Goal: Task Accomplishment & Management: Complete application form

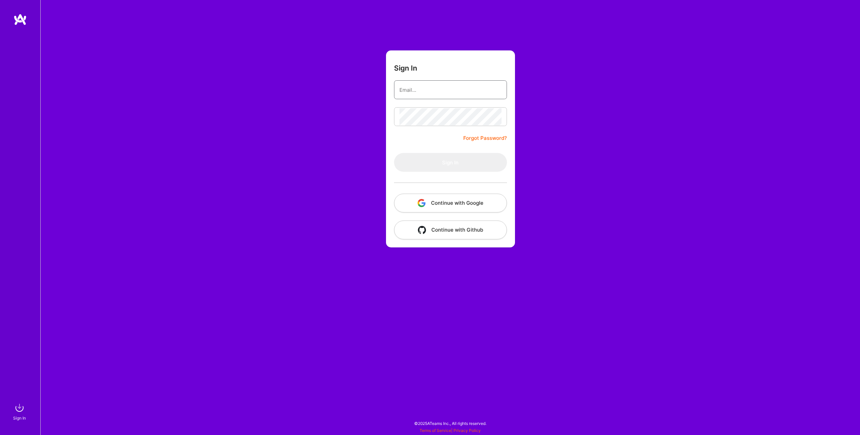
type input "[PERSON_NAME][EMAIL_ADDRESS][DOMAIN_NAME]"
click at [453, 160] on button "Sign In" at bounding box center [450, 162] width 113 height 19
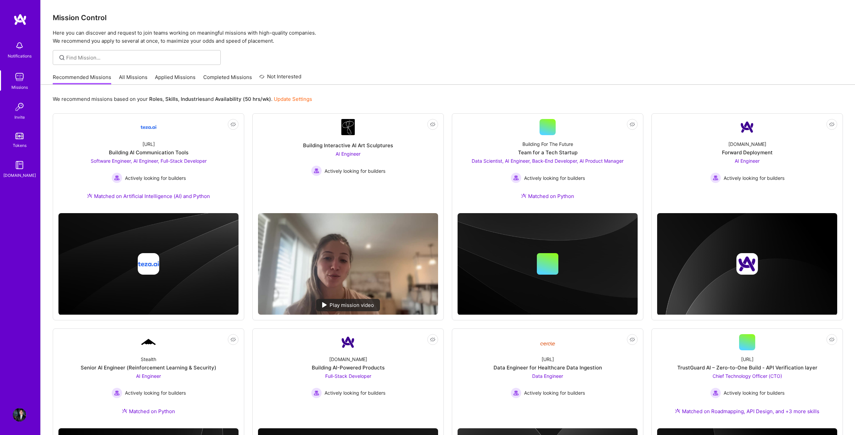
click at [24, 24] on img at bounding box center [19, 19] width 13 height 12
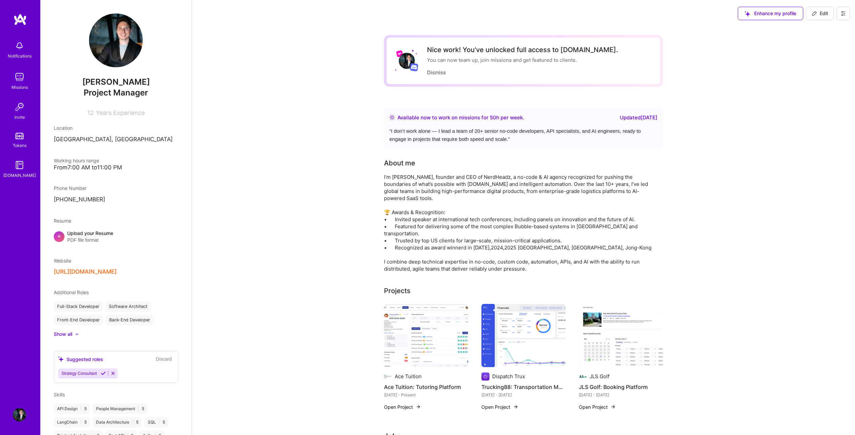
click at [828, 13] on span "Edit" at bounding box center [819, 13] width 16 height 7
select select "PT"
select select "Right Now"
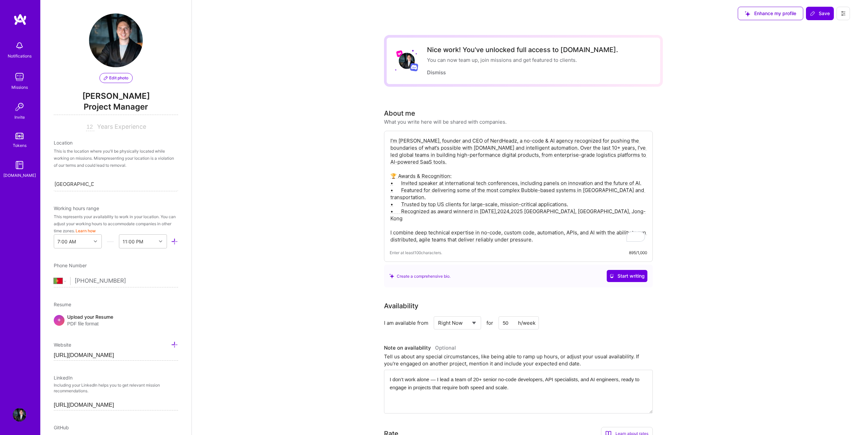
click at [112, 78] on span "Edit photo" at bounding box center [116, 78] width 25 height 6
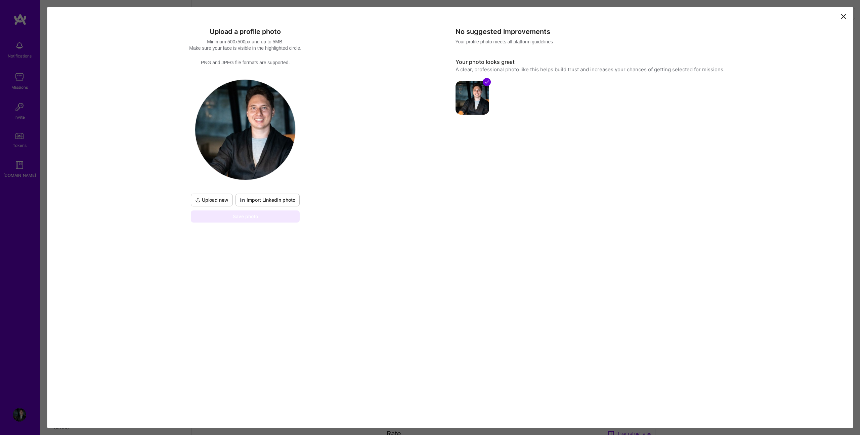
click at [844, 14] on icon at bounding box center [843, 16] width 8 height 8
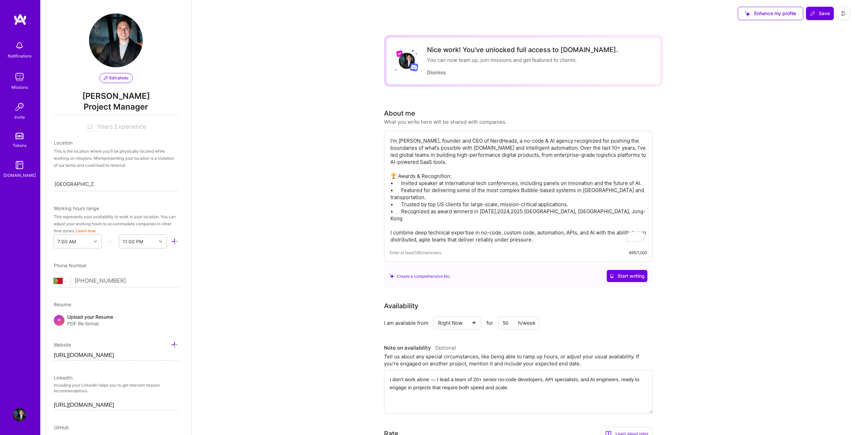
scroll to position [1, 0]
click at [119, 106] on span "Project Manager" at bounding box center [116, 108] width 124 height 14
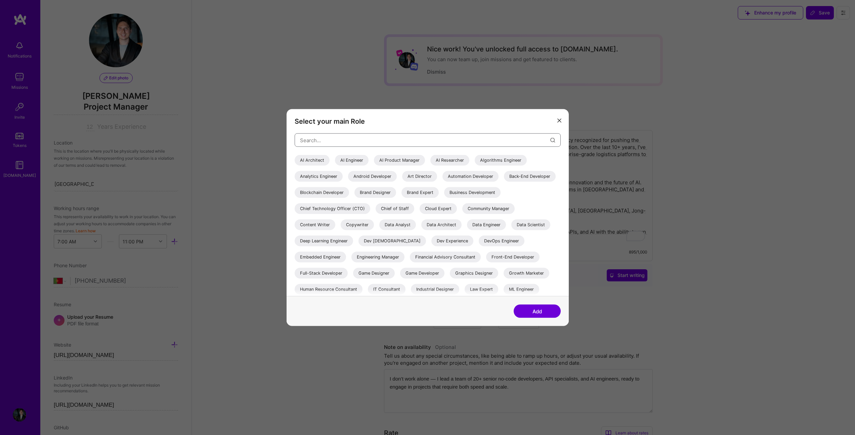
click at [361, 135] on input "modal" at bounding box center [425, 139] width 250 height 17
click at [370, 208] on div "Chief Technology Officer (CTO)" at bounding box center [333, 208] width 76 height 11
click at [342, 160] on div "AI Engineer" at bounding box center [352, 160] width 34 height 11
click at [397, 160] on div "AI Product Manager" at bounding box center [399, 160] width 51 height 11
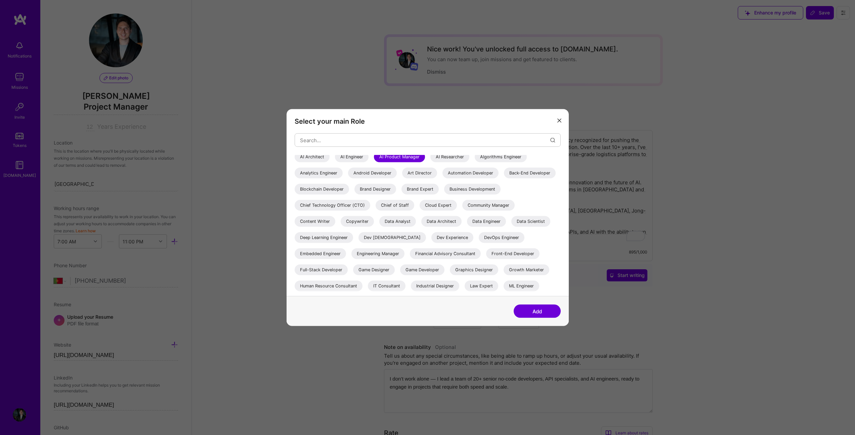
click at [356, 160] on div "AI Engineer" at bounding box center [352, 156] width 34 height 11
click at [536, 308] on button "Add" at bounding box center [537, 310] width 47 height 13
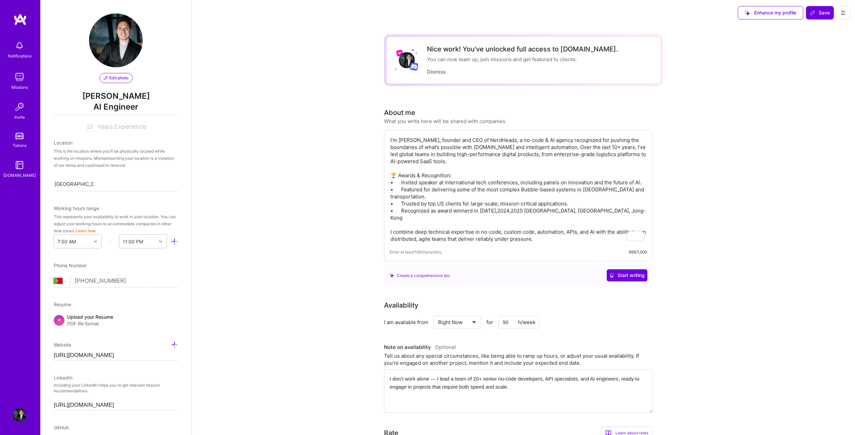
click at [115, 108] on span "AI Engineer" at bounding box center [116, 108] width 124 height 14
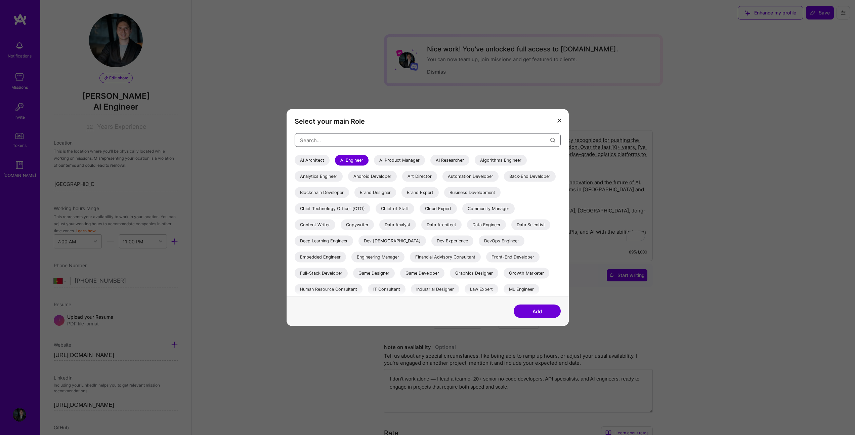
click at [327, 145] on input "modal" at bounding box center [425, 139] width 250 height 17
click at [404, 255] on div "Engineering Manager" at bounding box center [377, 257] width 53 height 11
click at [353, 161] on div "AI Engineer" at bounding box center [352, 160] width 34 height 11
click at [330, 161] on div "AI Architect AI Engineer AI Product Manager AI Researcher Algorithms Engineer A…" at bounding box center [428, 282] width 266 height 255
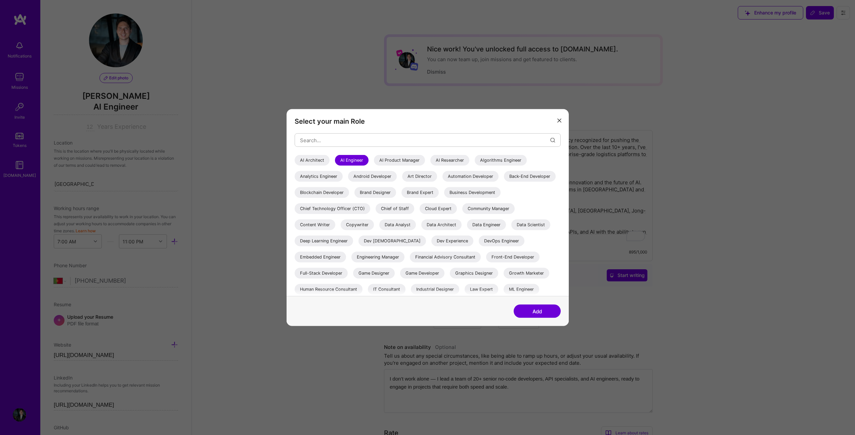
click at [300, 160] on div "AI Architect" at bounding box center [312, 160] width 35 height 11
click at [537, 309] on button "Add" at bounding box center [537, 310] width 47 height 13
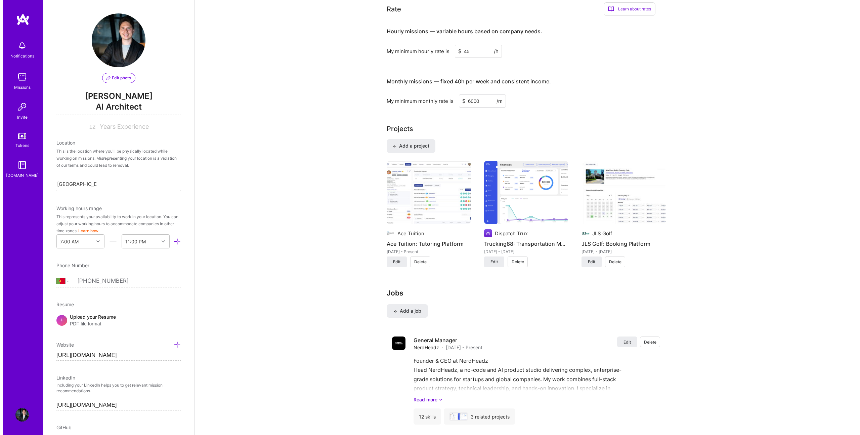
scroll to position [470, 0]
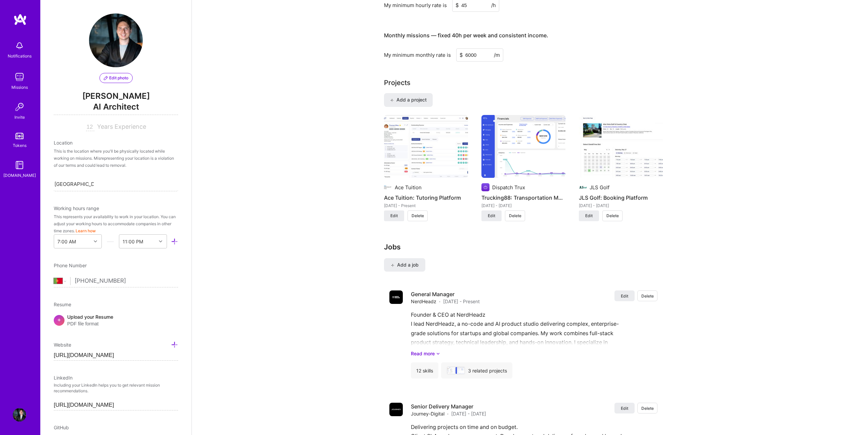
click at [399, 82] on div "Projects" at bounding box center [397, 83] width 27 height 10
click at [400, 101] on span "Add a project" at bounding box center [408, 99] width 37 height 7
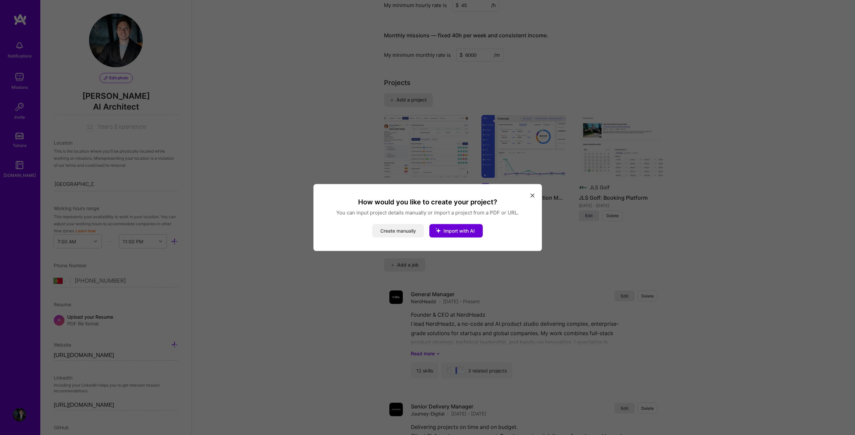
click at [407, 230] on button "Create manually" at bounding box center [398, 230] width 52 height 13
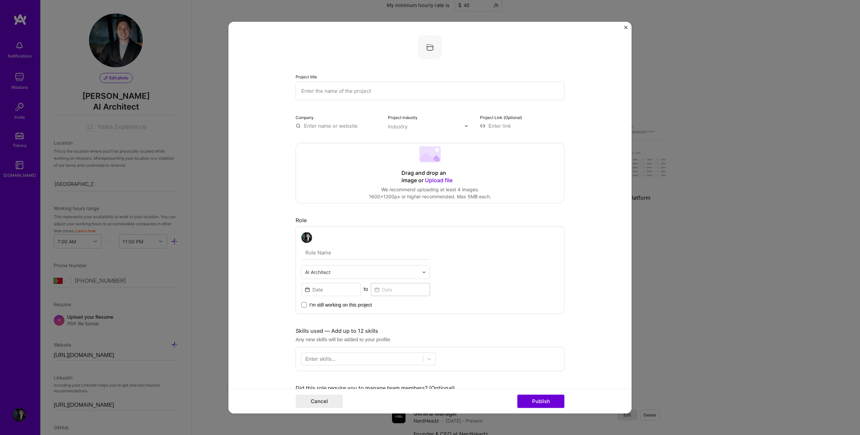
click at [328, 89] on input "text" at bounding box center [430, 91] width 269 height 18
type input "FixZa"
click at [437, 178] on span "Upload file" at bounding box center [439, 180] width 28 height 7
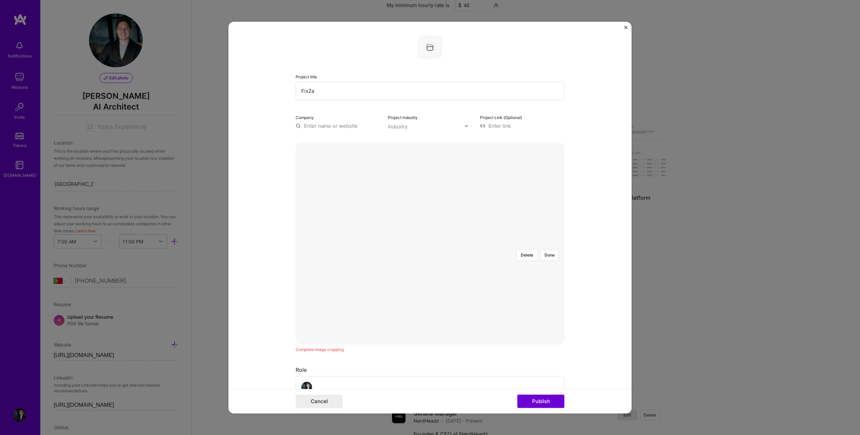
click at [477, 243] on div at bounding box center [568, 325] width 218 height 164
click at [546, 249] on button "Done" at bounding box center [549, 255] width 19 height 12
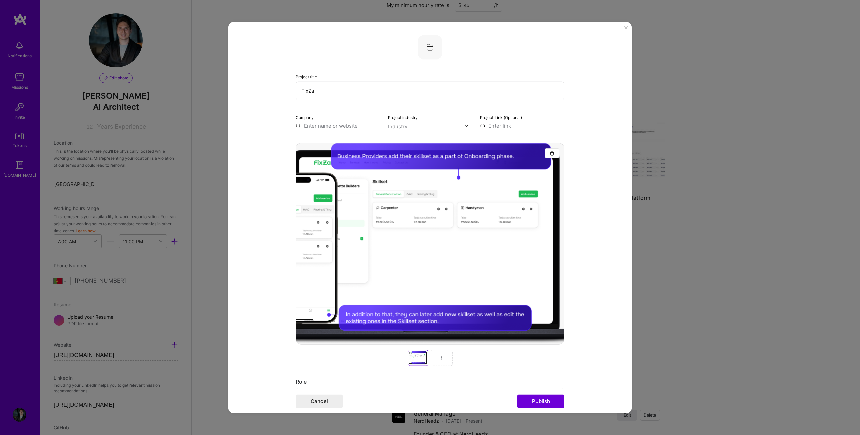
click at [433, 361] on div at bounding box center [441, 358] width 21 height 16
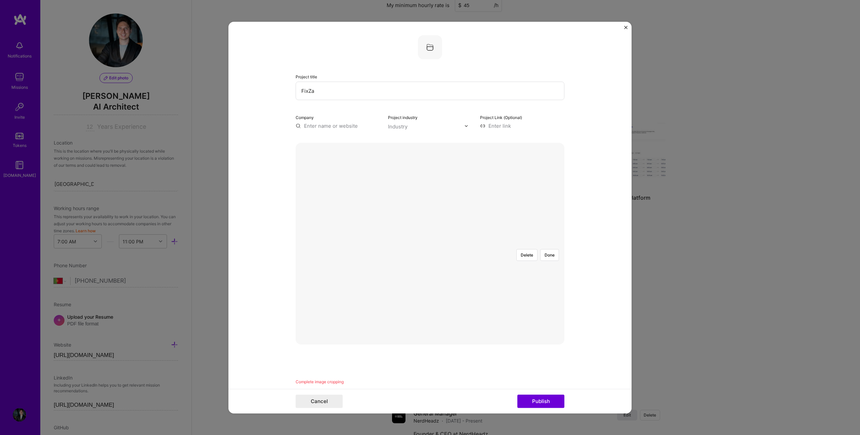
click at [450, 243] on div at bounding box center [559, 325] width 218 height 164
click at [545, 249] on button "Done" at bounding box center [549, 255] width 19 height 12
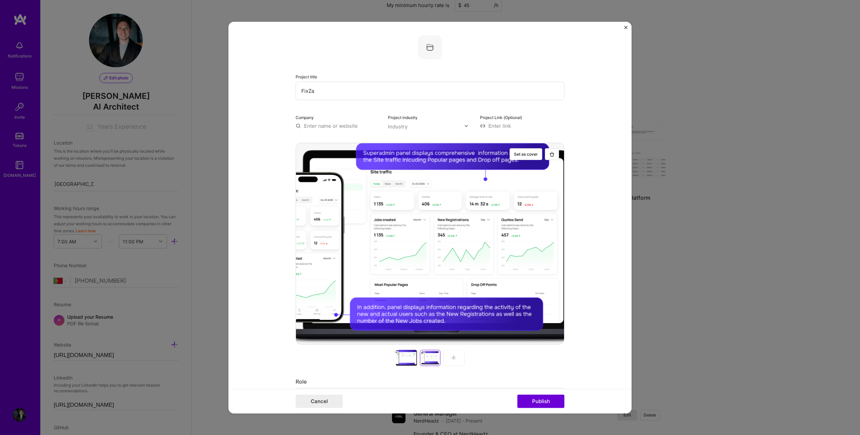
click at [439, 357] on div at bounding box center [430, 358] width 269 height 16
click at [456, 356] on div at bounding box center [453, 358] width 21 height 16
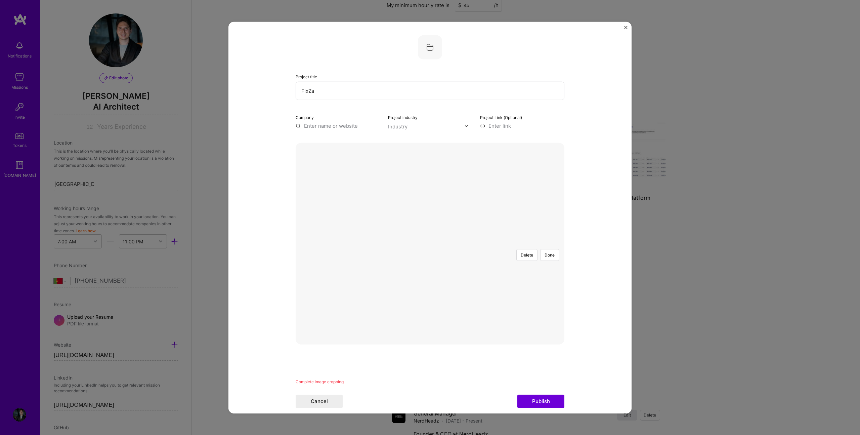
click at [456, 243] on div at bounding box center [565, 325] width 218 height 164
click at [552, 249] on button "Done" at bounding box center [549, 255] width 19 height 12
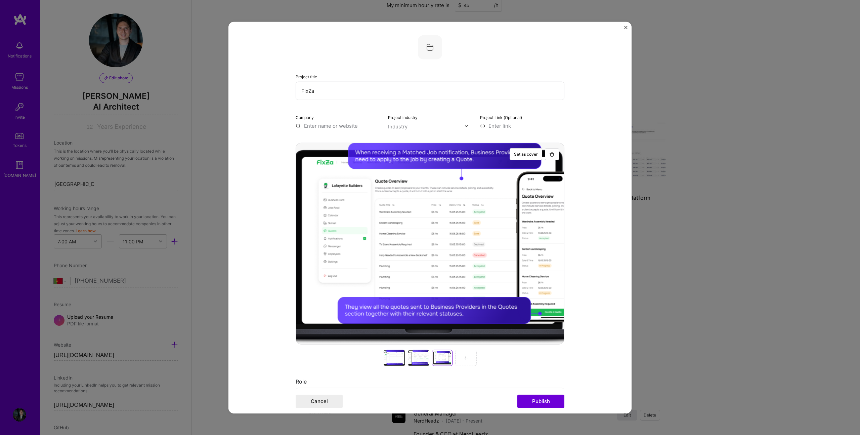
click at [464, 358] on img at bounding box center [465, 357] width 5 height 5
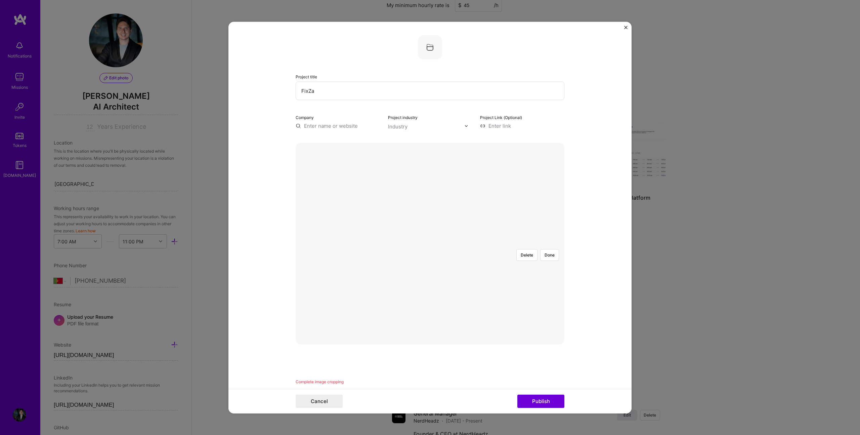
click at [439, 243] on div at bounding box center [548, 325] width 218 height 164
click at [542, 249] on button "Done" at bounding box center [549, 255] width 19 height 12
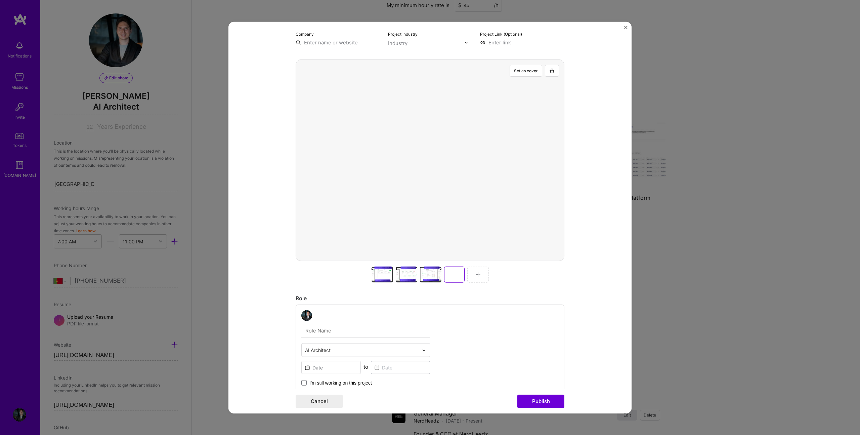
scroll to position [66, 0]
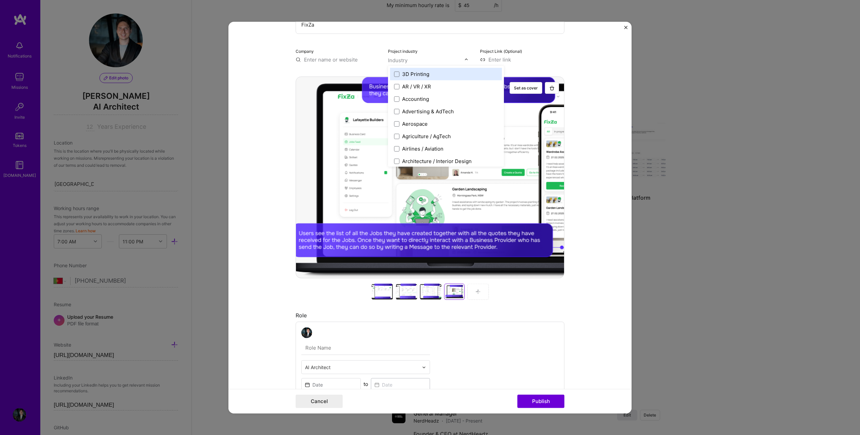
click at [413, 61] on input "text" at bounding box center [426, 60] width 77 height 7
click at [394, 102] on span at bounding box center [396, 101] width 5 height 5
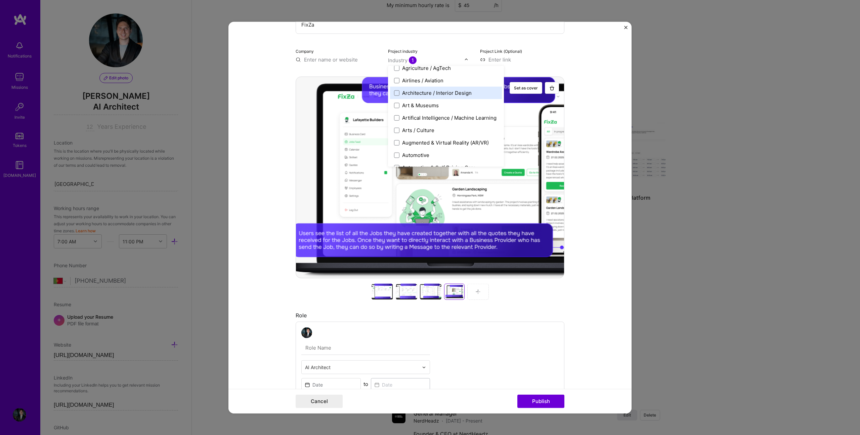
scroll to position [72, 0]
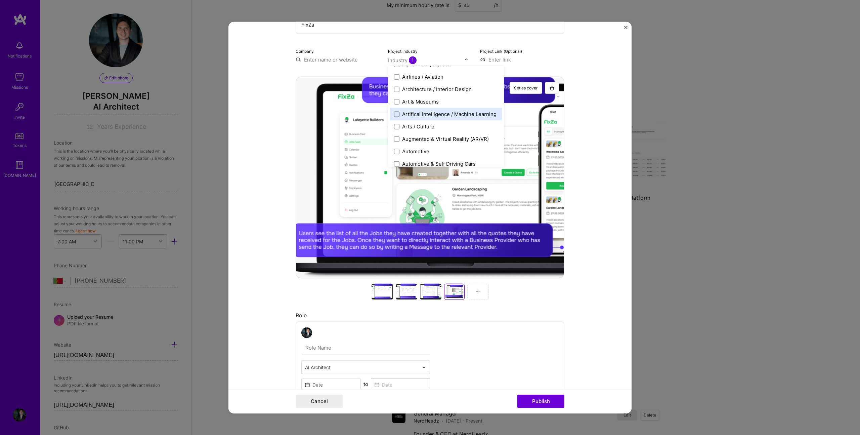
click at [394, 113] on span at bounding box center [396, 113] width 5 height 5
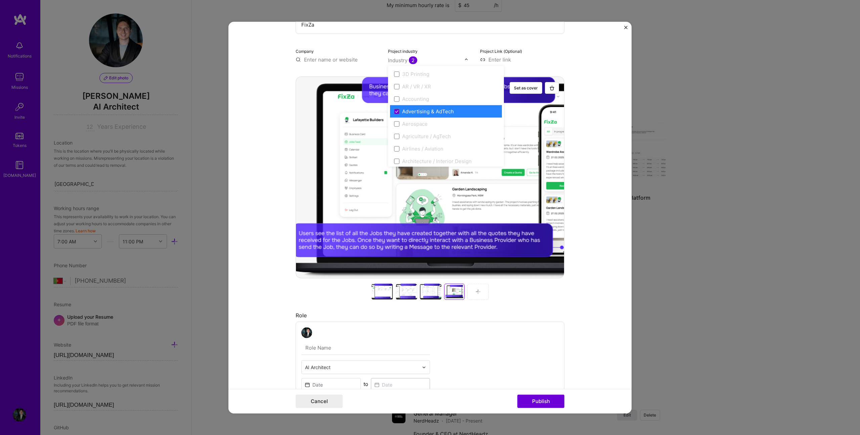
scroll to position [5, 0]
click at [395, 106] on icon at bounding box center [396, 106] width 3 height 2
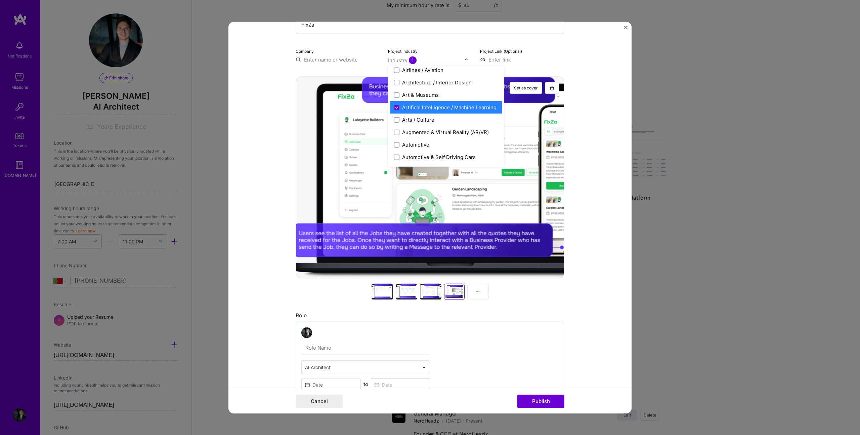
scroll to position [149, 0]
click at [394, 136] on span at bounding box center [396, 135] width 5 height 5
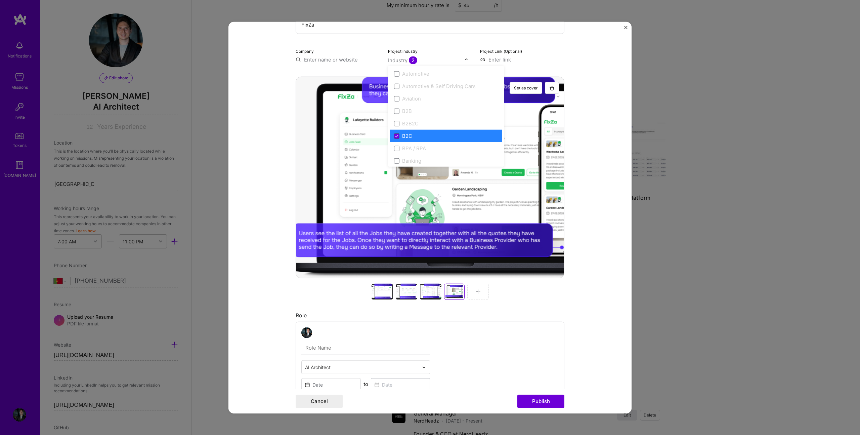
click at [395, 136] on icon at bounding box center [396, 136] width 3 height 2
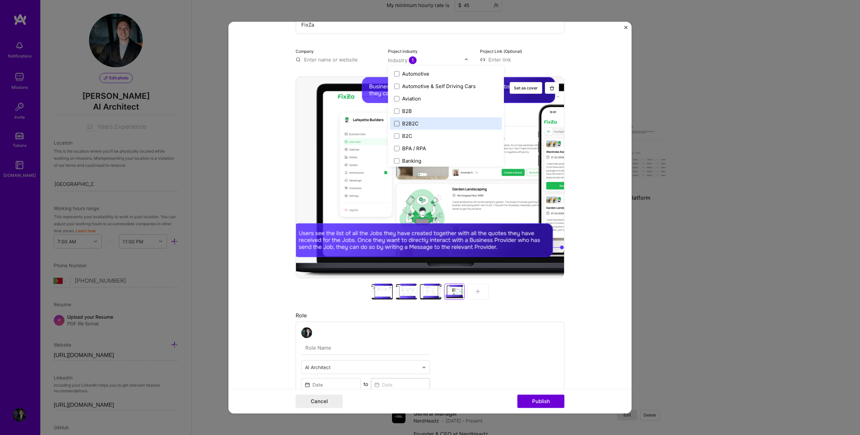
click at [394, 125] on span at bounding box center [396, 123] width 5 height 5
click at [568, 94] on form "Project title FixZa Company Project industry option B2B2C, selected. option B2B…" at bounding box center [429, 217] width 403 height 391
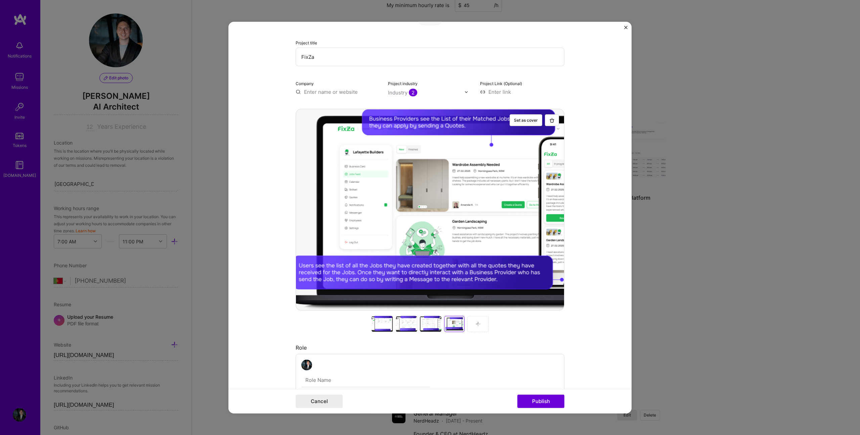
scroll to position [23, 0]
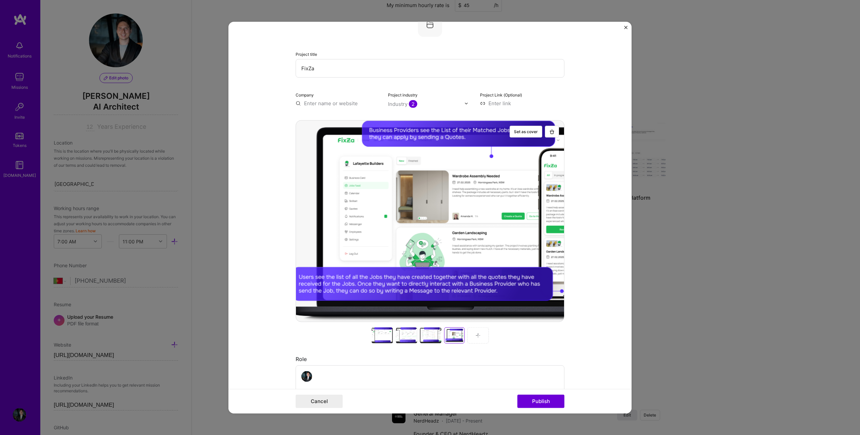
click at [495, 101] on input at bounding box center [522, 103] width 84 height 7
paste input "[URL][DOMAIN_NAME]"
type input "[URL][DOMAIN_NAME]"
click at [593, 117] on form "Project title FixZa Company Project industry Industry 2 Project Link (Optional)…" at bounding box center [429, 217] width 403 height 391
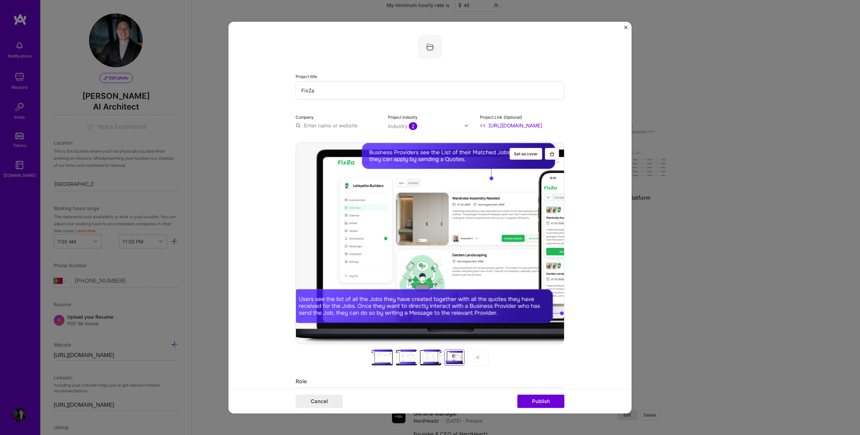
scroll to position [0, 0]
click at [315, 124] on input "text" at bounding box center [338, 125] width 84 height 7
click at [607, 165] on form "Project title FixZa Company FixZa Project industry Industry 2 Project Link (Opt…" at bounding box center [429, 217] width 403 height 391
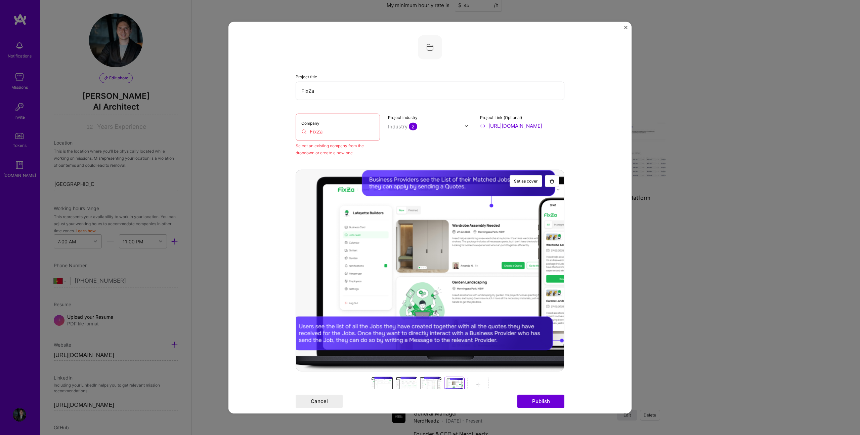
click at [341, 139] on div "Company FixZa" at bounding box center [338, 127] width 84 height 27
click at [329, 131] on input "FixZa" at bounding box center [337, 131] width 73 height 7
drag, startPoint x: 329, startPoint y: 131, endPoint x: 286, endPoint y: 132, distance: 43.3
click at [286, 132] on form "Project title FixZa Company FixZa Select an existing company from the dropdown …" at bounding box center [429, 217] width 403 height 391
click at [320, 133] on input "FixZa" at bounding box center [337, 131] width 73 height 7
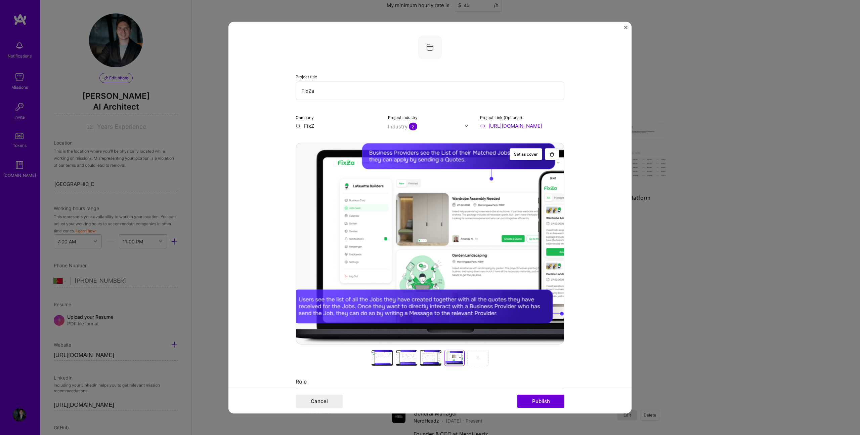
type input "FixZa"
click at [347, 139] on div "FixZa" at bounding box center [342, 141] width 19 height 12
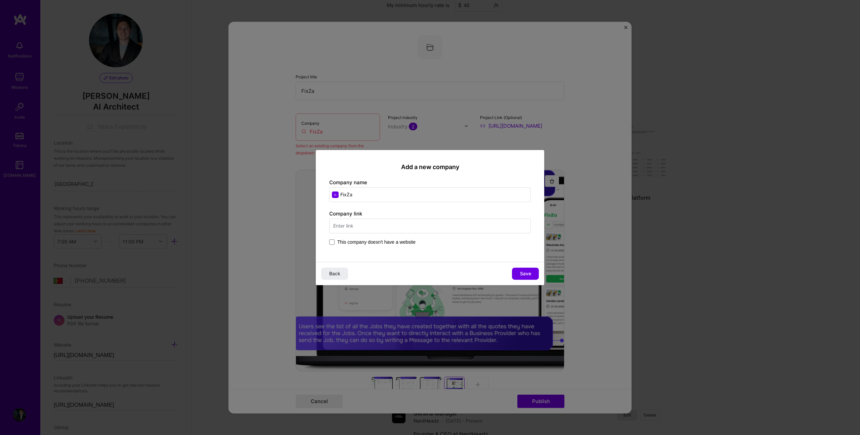
click at [403, 227] on input "text" at bounding box center [430, 225] width 202 height 15
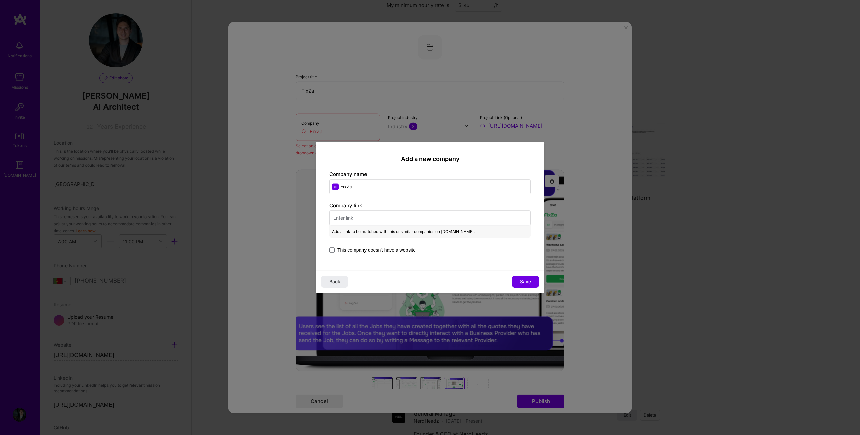
paste input "[URL][DOMAIN_NAME]"
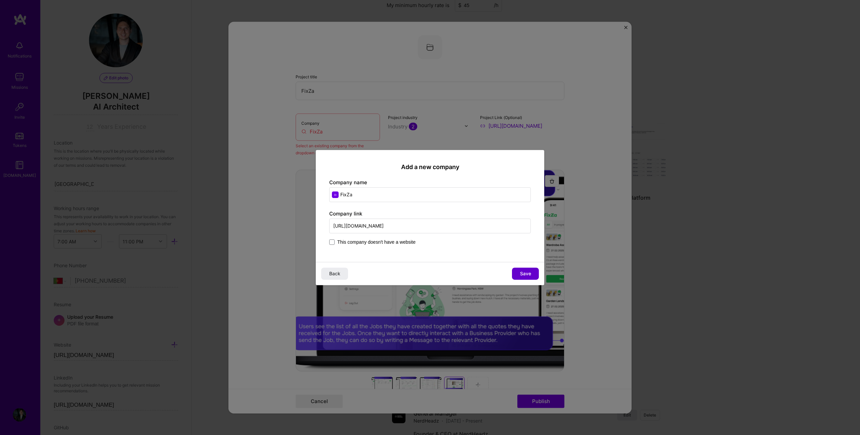
type input "[URL][DOMAIN_NAME]"
click at [524, 275] on span "Save" at bounding box center [525, 273] width 11 height 7
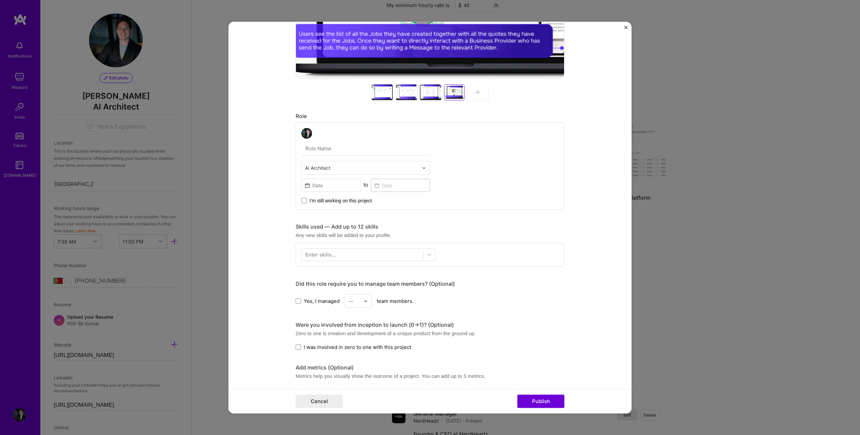
scroll to position [297, 0]
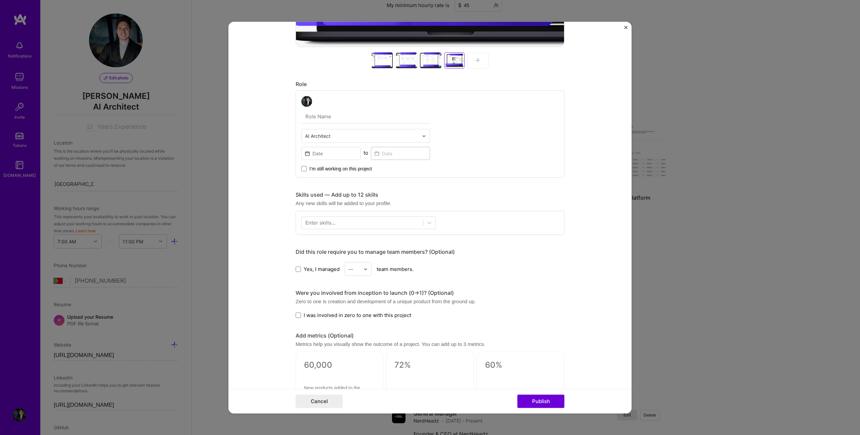
click at [328, 116] on input "text" at bounding box center [365, 116] width 129 height 14
type input "S"
type input "Full-cycle Service Provider"
click at [326, 153] on input at bounding box center [330, 153] width 59 height 13
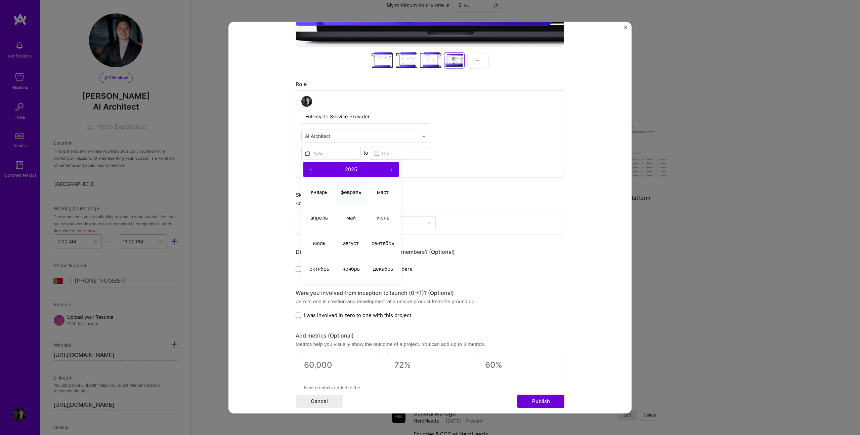
click at [353, 191] on abbr "февраль" at bounding box center [351, 191] width 20 height 6
type input "[DATE]"
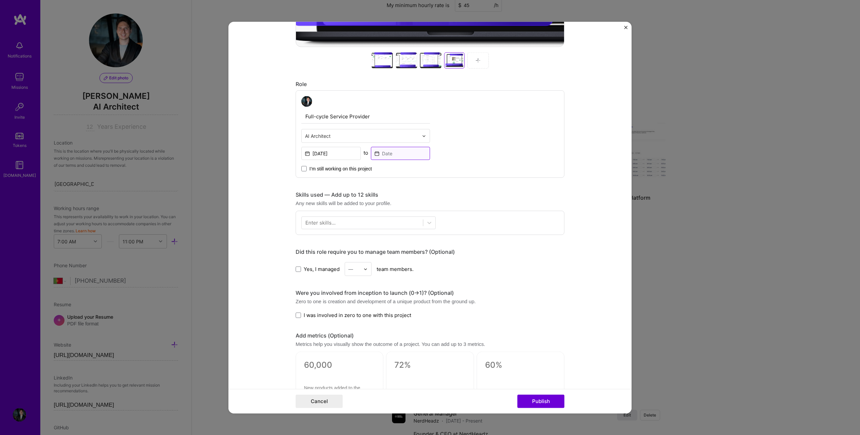
click at [386, 155] on input at bounding box center [400, 153] width 59 height 13
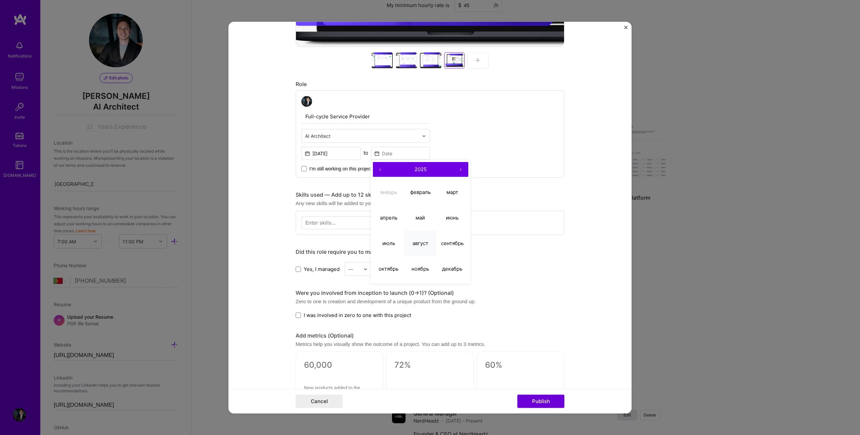
click at [423, 242] on abbr "август" at bounding box center [420, 242] width 16 height 6
type input "[DATE]"
click at [561, 194] on div "Skills used — Add up to 12 skills" at bounding box center [430, 194] width 269 height 7
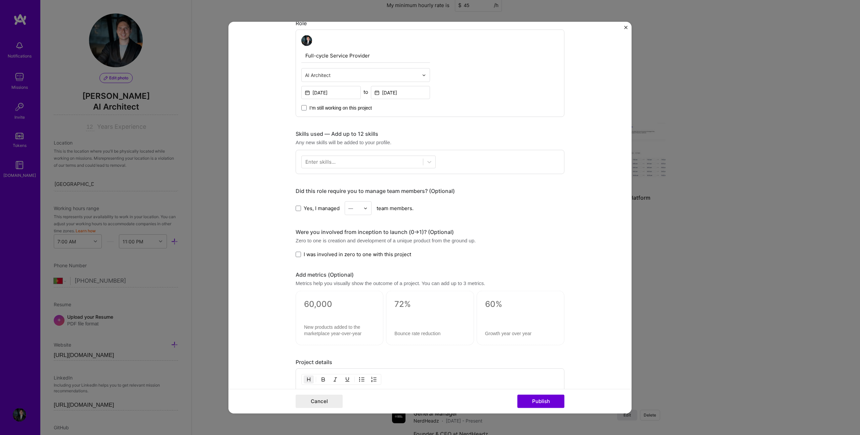
click at [317, 164] on div "Enter skills..." at bounding box center [320, 161] width 30 height 7
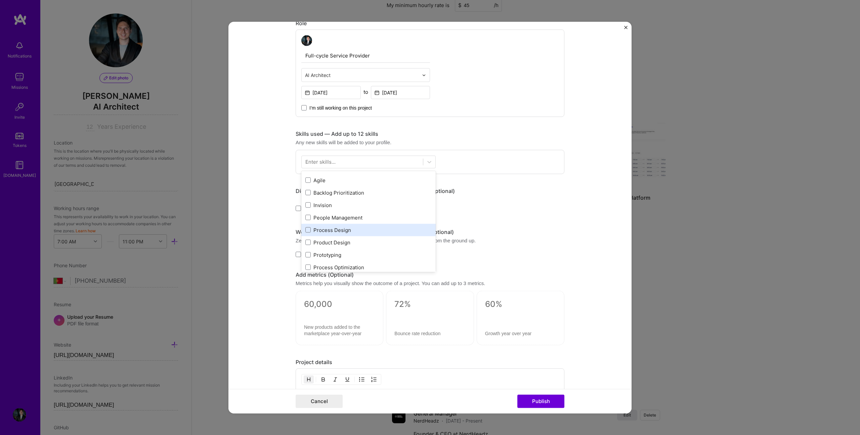
scroll to position [32, 0]
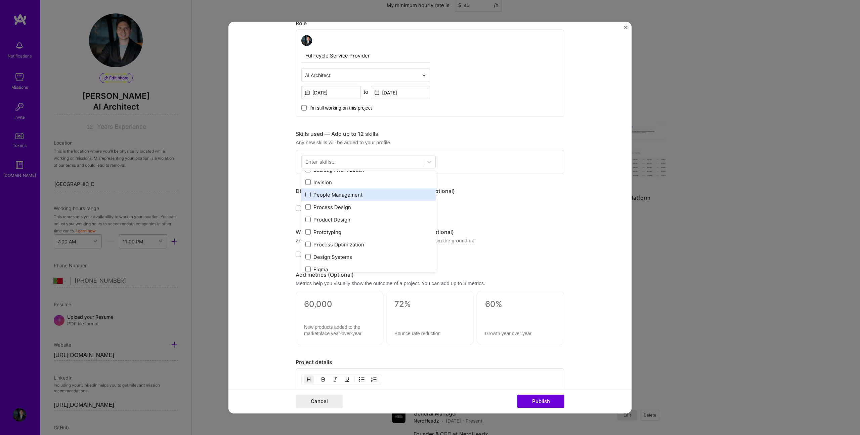
click at [306, 195] on div "Agile Backlog Prioritization Invision People Management Process Design Product …" at bounding box center [368, 356] width 134 height 410
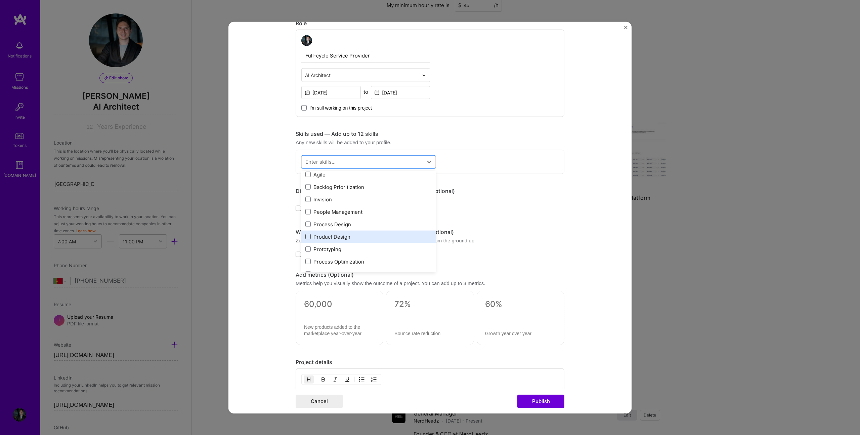
click at [305, 234] on span at bounding box center [307, 236] width 5 height 5
click at [0, 0] on input "checkbox" at bounding box center [0, 0] width 0 height 0
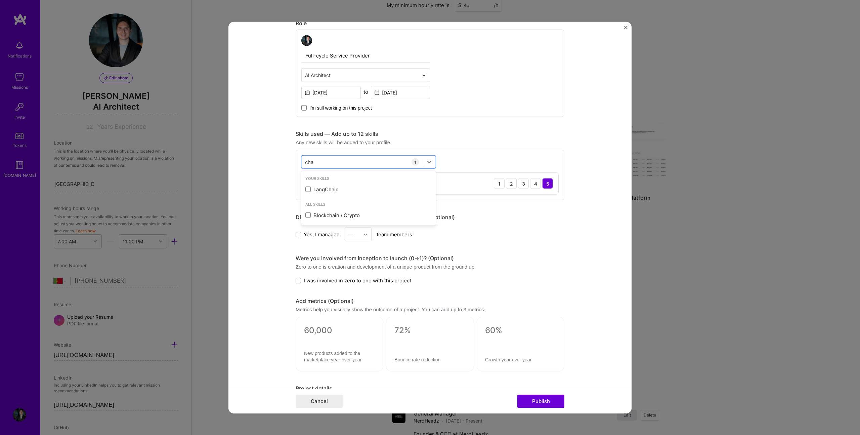
scroll to position [0, 0]
type input "c"
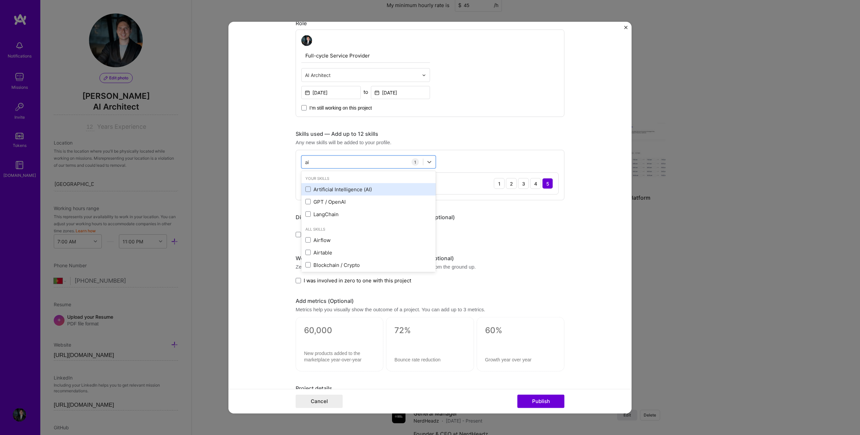
click at [308, 187] on div "Artificial Intelligence (AI)" at bounding box center [368, 189] width 126 height 7
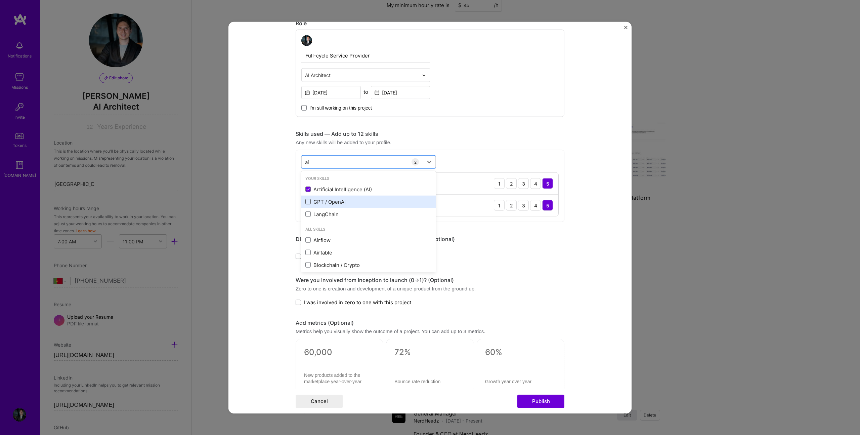
click at [307, 199] on span at bounding box center [307, 201] width 5 height 5
click at [0, 0] on input "checkbox" at bounding box center [0, 0] width 0 height 0
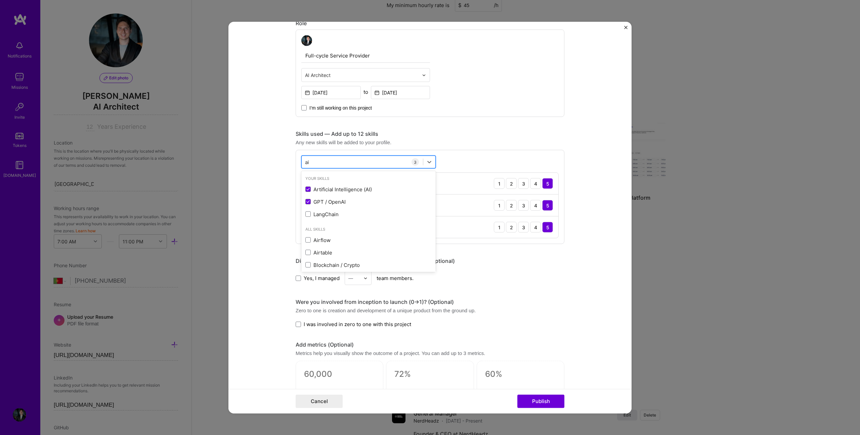
type input "a"
type input "r"
click at [305, 203] on span at bounding box center [307, 201] width 5 height 5
click at [0, 0] on input "checkbox" at bounding box center [0, 0] width 0 height 0
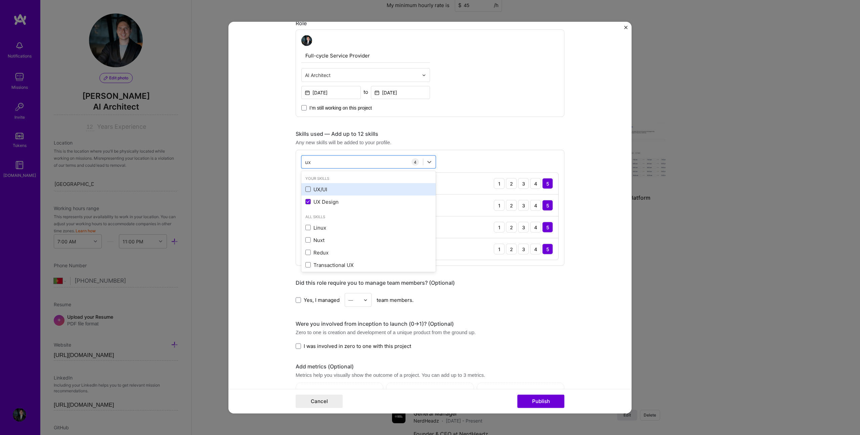
click at [305, 190] on span at bounding box center [307, 188] width 5 height 5
click at [0, 0] on input "checkbox" at bounding box center [0, 0] width 0 height 0
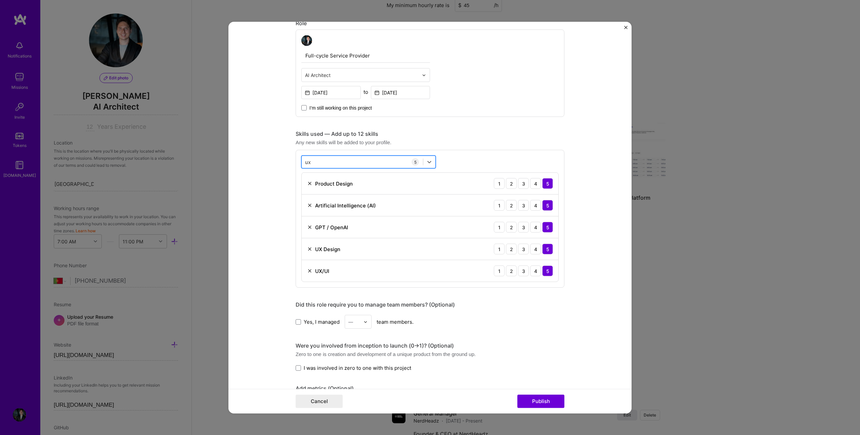
click at [323, 159] on div "ux ux" at bounding box center [362, 161] width 121 height 11
type input "u"
click at [305, 188] on span at bounding box center [307, 188] width 5 height 5
click at [0, 0] on input "checkbox" at bounding box center [0, 0] width 0 height 0
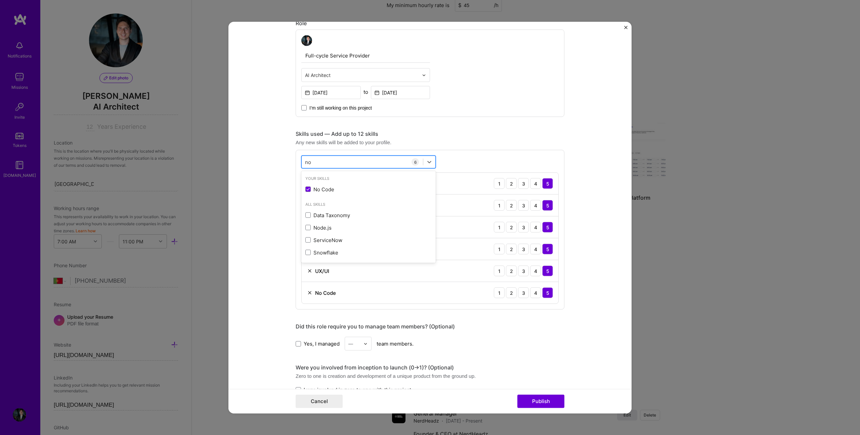
click at [319, 158] on div "no no" at bounding box center [362, 161] width 121 height 11
type input "n"
click at [307, 227] on span at bounding box center [307, 226] width 5 height 5
click at [0, 0] on input "checkbox" at bounding box center [0, 0] width 0 height 0
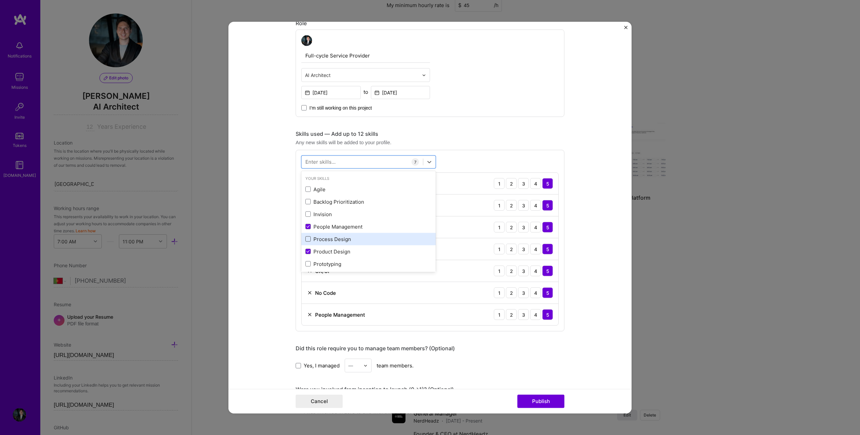
click at [306, 239] on span at bounding box center [307, 238] width 5 height 5
click at [0, 0] on input "checkbox" at bounding box center [0, 0] width 0 height 0
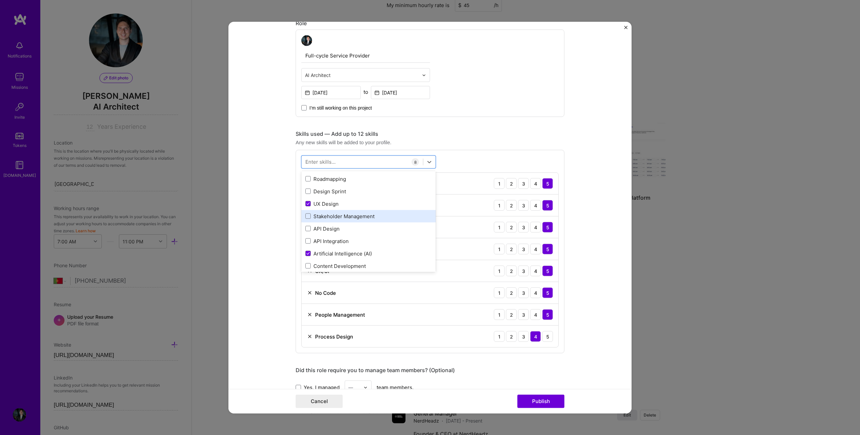
scroll to position [184, 0]
click at [305, 242] on span at bounding box center [307, 240] width 5 height 5
click at [0, 0] on input "checkbox" at bounding box center [0, 0] width 0 height 0
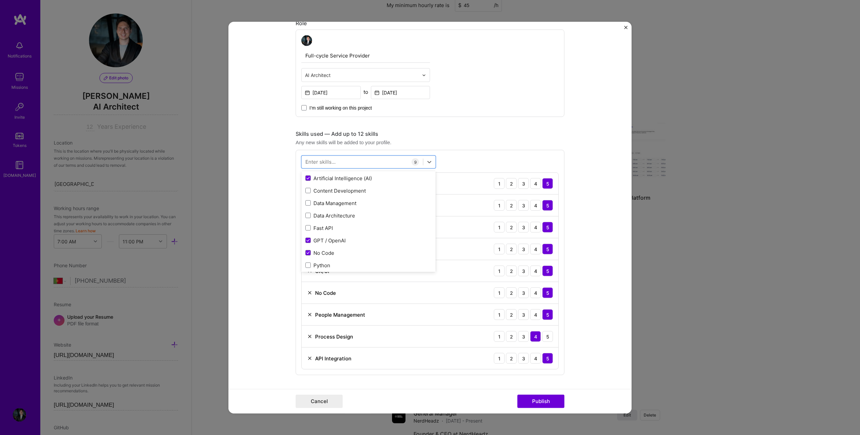
scroll to position [336, 0]
click at [302, 201] on div "REST API" at bounding box center [368, 201] width 134 height 12
click at [481, 129] on div "Project title FixZa Company FixZa Project industry Industry 2 Project Link (Opt…" at bounding box center [430, 228] width 269 height 1103
click at [358, 162] on div at bounding box center [362, 161] width 121 height 11
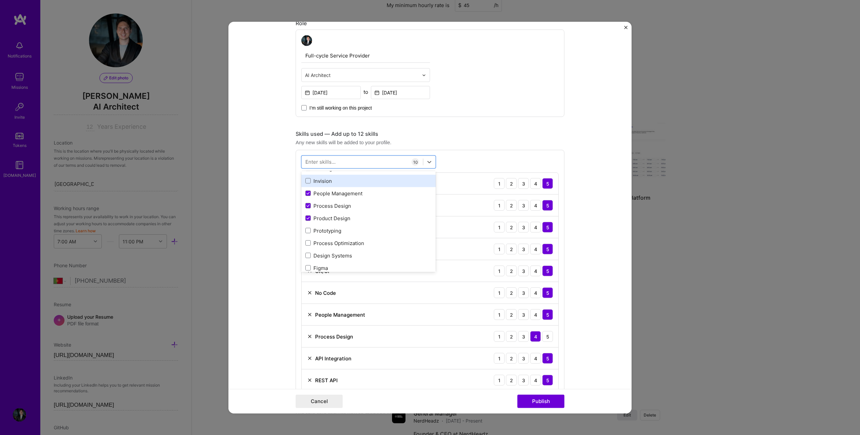
scroll to position [75, 0]
click at [328, 189] on div "Prototyping" at bounding box center [368, 189] width 126 height 7
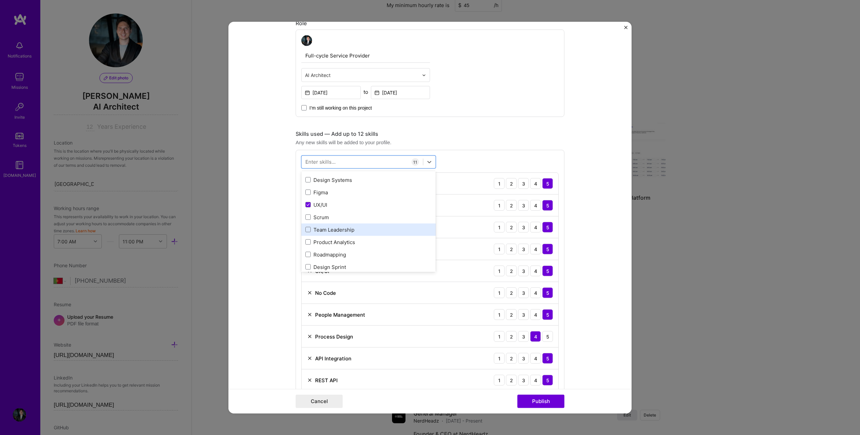
click at [333, 231] on div "Team Leadership" at bounding box center [368, 229] width 126 height 7
click at [574, 211] on form "Project title FixZa Company FixZa Project industry Industry 2 Project Link (Opt…" at bounding box center [429, 217] width 403 height 391
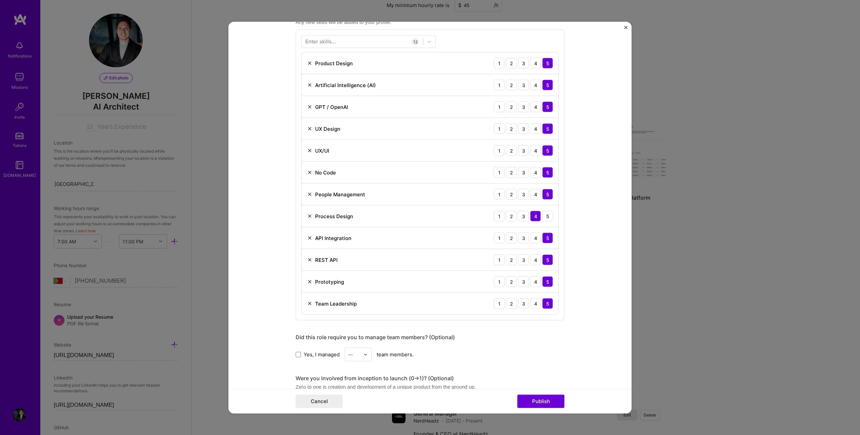
scroll to position [611, 0]
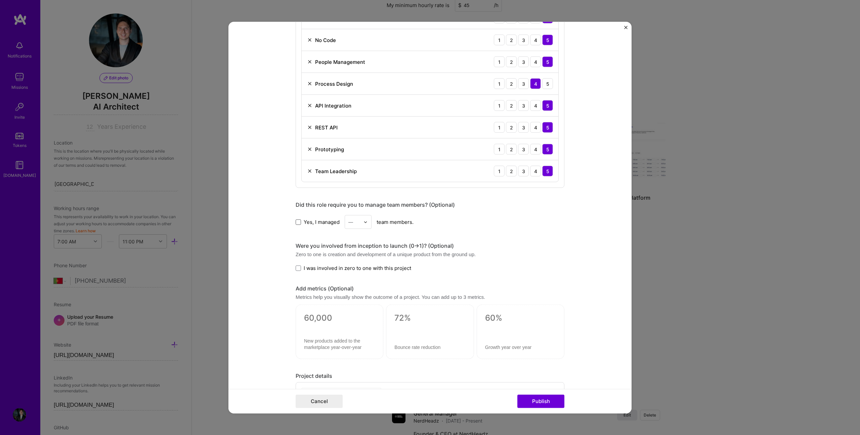
click at [296, 222] on span at bounding box center [298, 221] width 5 height 5
click at [0, 0] on input "Yes, I managed" at bounding box center [0, 0] width 0 height 0
click at [349, 222] on div "—" at bounding box center [350, 221] width 5 height 7
click at [357, 285] on div "5" at bounding box center [358, 289] width 23 height 12
click at [264, 247] on form "Project title FixZa Company FixZa Project industry Industry 2 Project Link (Opt…" at bounding box center [429, 217] width 403 height 391
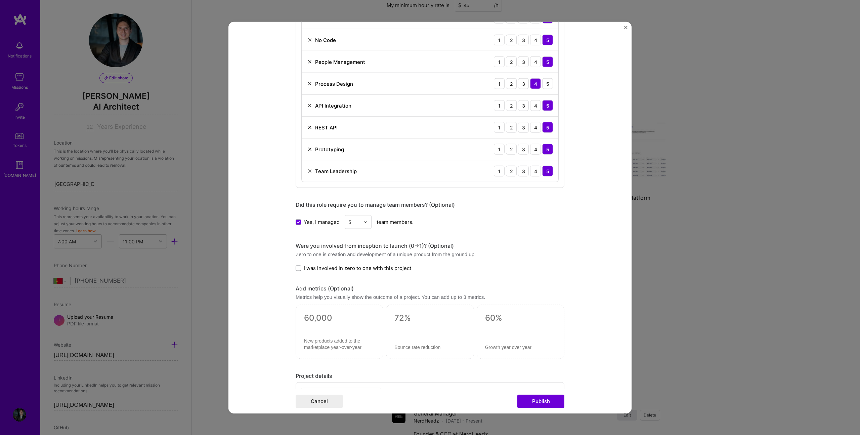
scroll to position [672, 0]
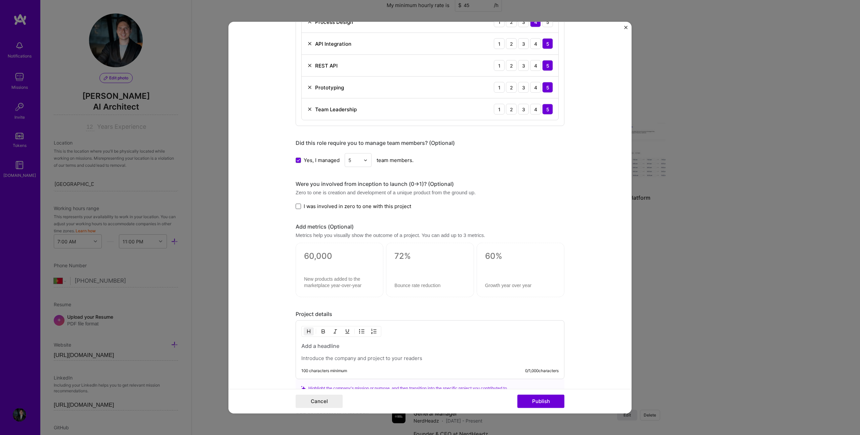
click at [296, 207] on span at bounding box center [298, 205] width 5 height 5
click at [0, 0] on input "I was involved in zero to one with this project" at bounding box center [0, 0] width 0 height 0
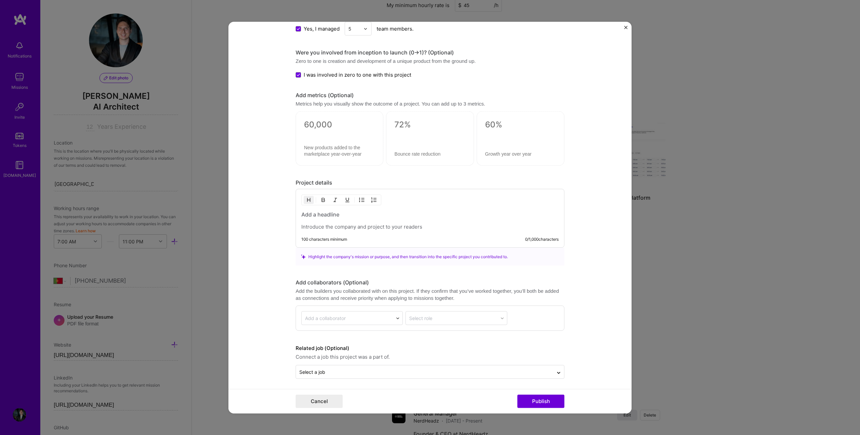
scroll to position [807, 0]
click at [367, 219] on div at bounding box center [429, 217] width 257 height 19
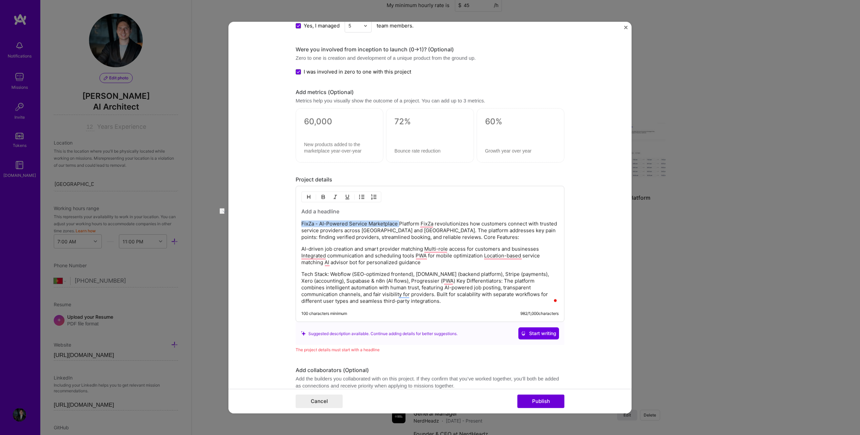
drag, startPoint x: 396, startPoint y: 224, endPoint x: 298, endPoint y: 222, distance: 98.1
click at [298, 222] on div "FixZa - AI-Powered Service Marketplace Platform FixZa revolutionizes how custom…" at bounding box center [430, 254] width 269 height 136
click at [337, 212] on h3 "To enrich screen reader interactions, please activate Accessibility in Grammarl…" at bounding box center [429, 211] width 257 height 7
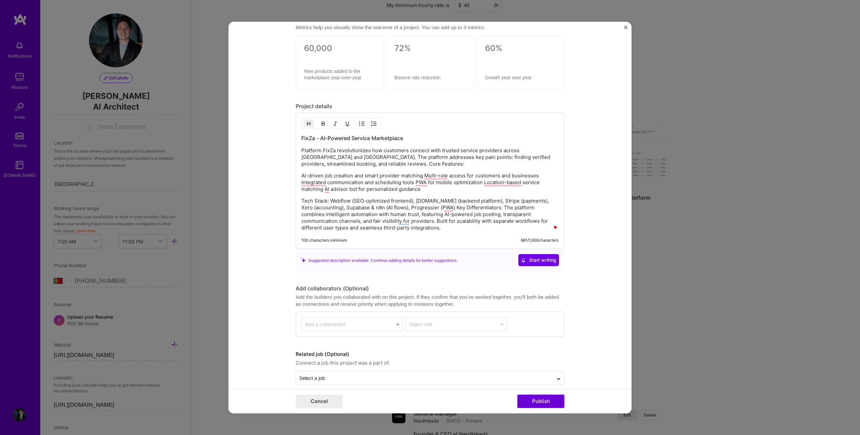
scroll to position [887, 0]
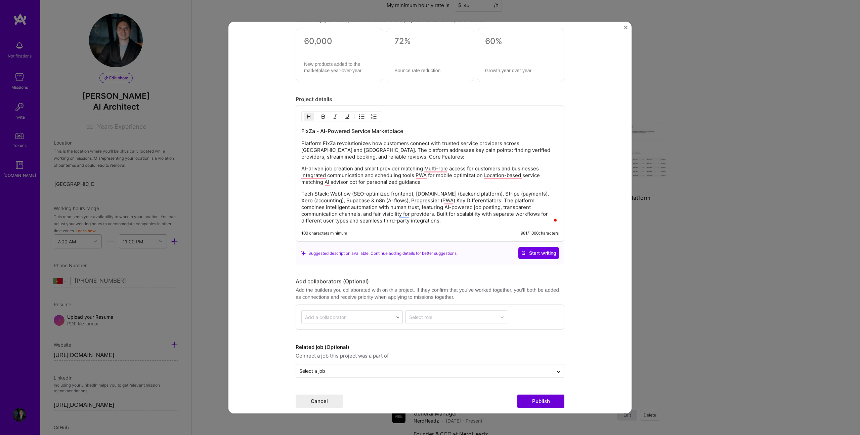
click at [567, 265] on form "Project title FixZa Company FixZa Project industry Industry 2 Project Link (Opt…" at bounding box center [429, 217] width 403 height 391
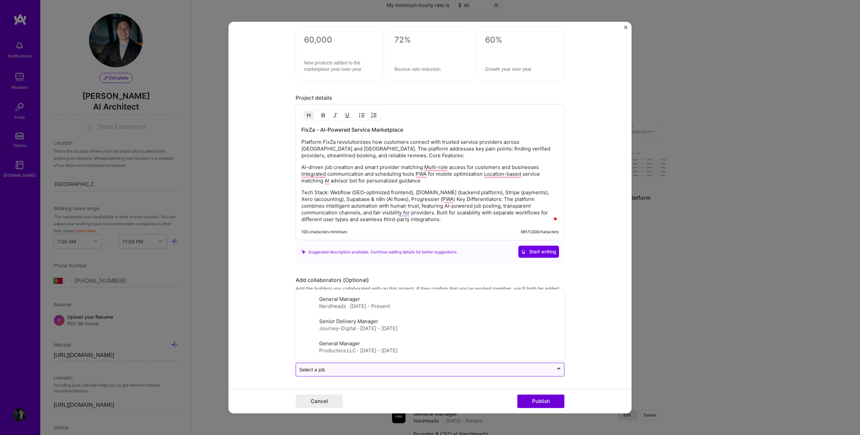
click at [439, 366] on input "text" at bounding box center [424, 369] width 251 height 7
click at [342, 301] on label "General Manager" at bounding box center [339, 299] width 41 height 6
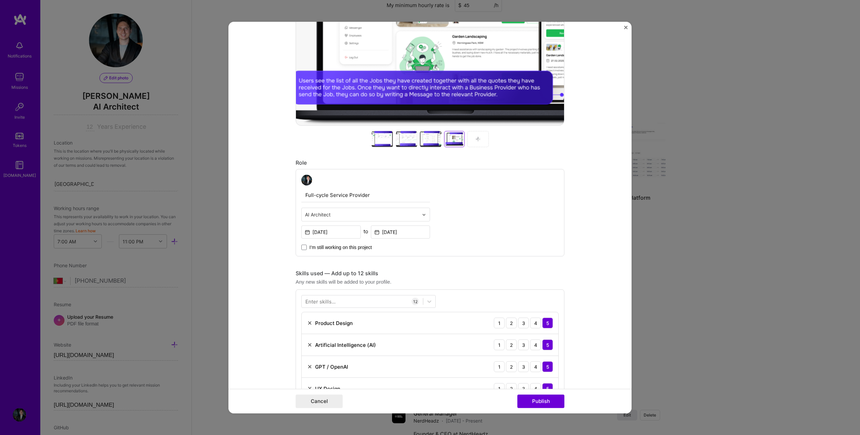
scroll to position [0, 0]
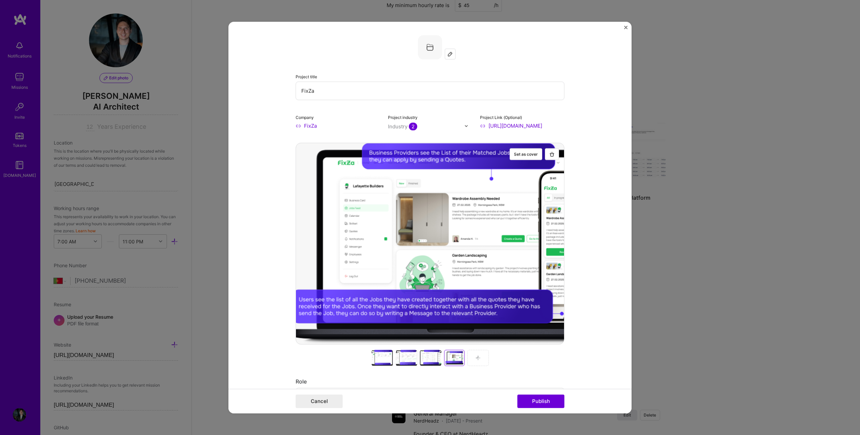
drag, startPoint x: 326, startPoint y: 94, endPoint x: 279, endPoint y: 93, distance: 47.4
click at [279, 93] on form "Project title FixZa Company FixZa Project industry Industry 2 Project Link (Opt…" at bounding box center [429, 217] width 403 height 391
paste input "- AI-Powered Service Marketplace"
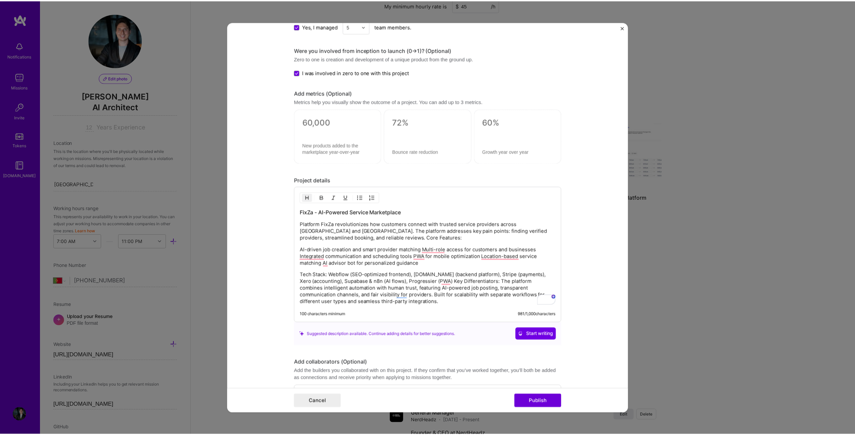
scroll to position [889, 0]
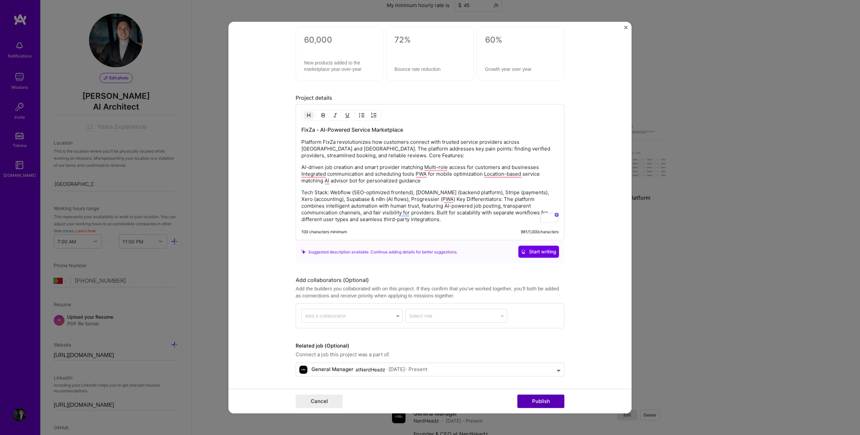
type input "FixZa - AI-Powered Service Marketplace"
click at [546, 399] on button "Publish" at bounding box center [540, 400] width 47 height 13
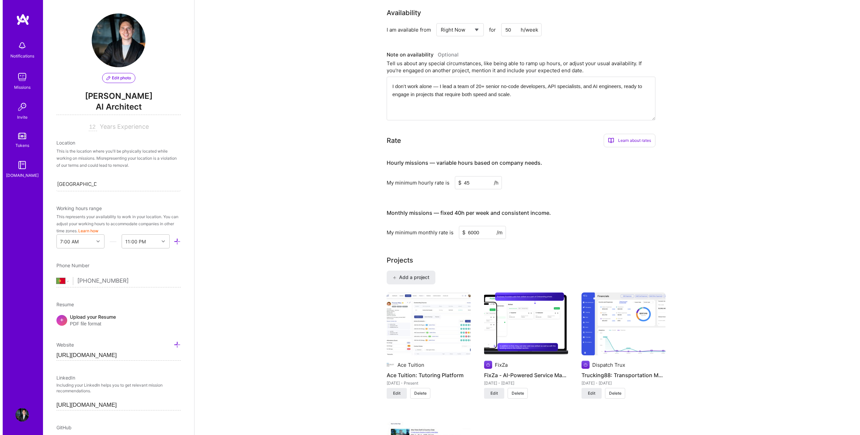
scroll to position [330, 0]
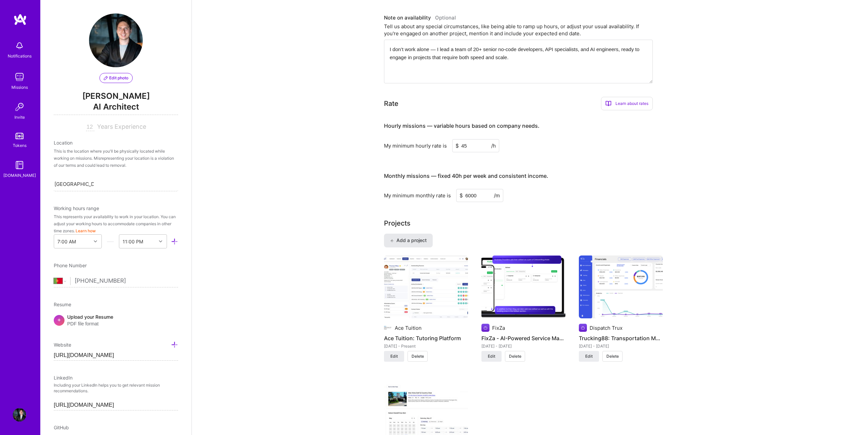
click at [418, 236] on button "Add a project" at bounding box center [408, 239] width 49 height 13
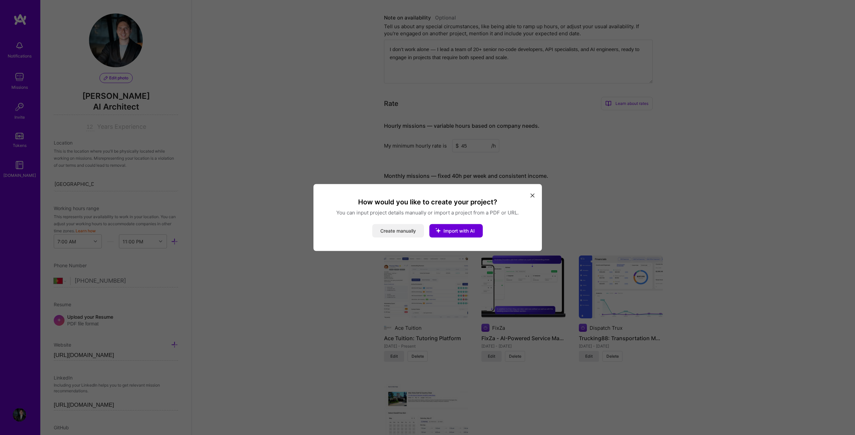
click at [394, 231] on button "Create manually" at bounding box center [398, 230] width 52 height 13
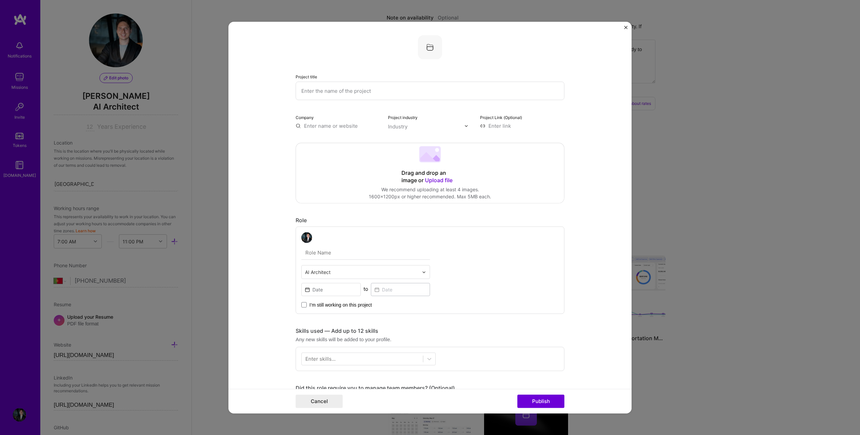
click at [360, 92] on input "text" at bounding box center [430, 91] width 269 height 18
click at [427, 176] on div "Drag and drop an image or Upload file" at bounding box center [429, 176] width 57 height 15
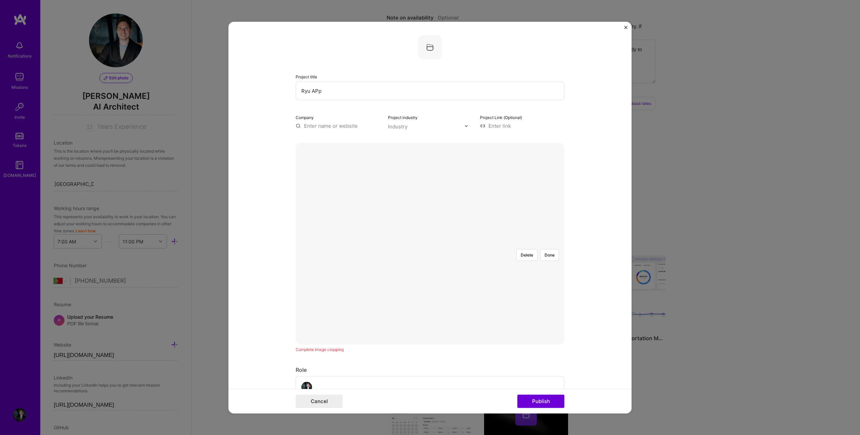
click at [473, 259] on div at bounding box center [540, 335] width 221 height 166
click at [504, 304] on div at bounding box center [540, 351] width 221 height 166
click at [553, 249] on button "Done" at bounding box center [549, 255] width 19 height 12
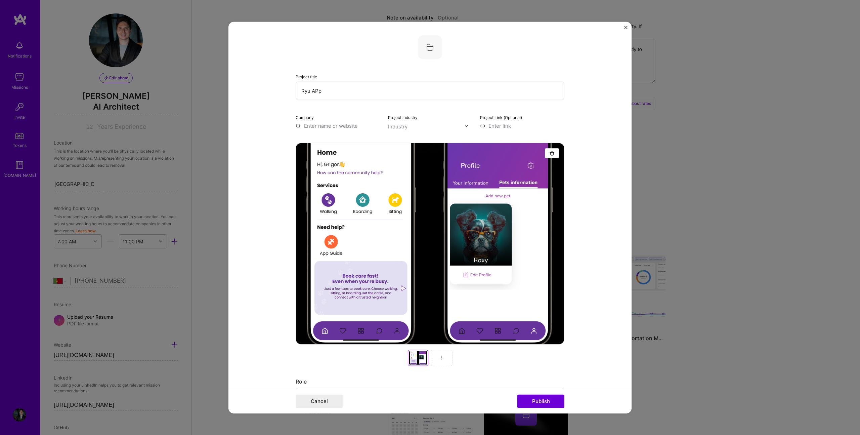
click at [435, 360] on div at bounding box center [441, 358] width 21 height 16
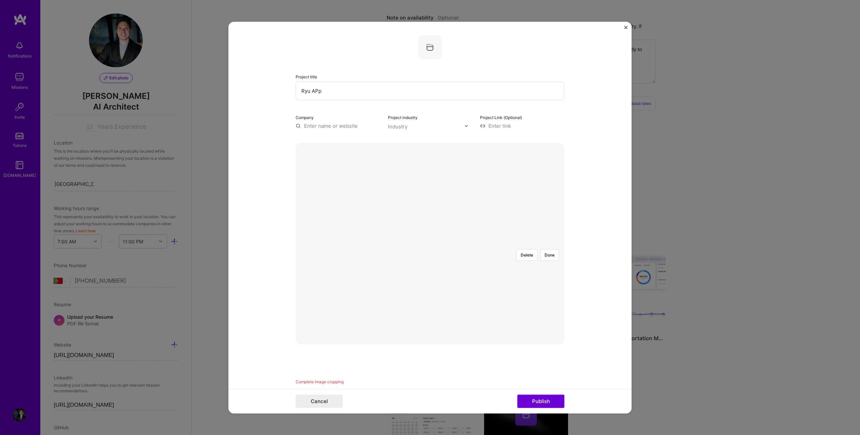
click at [434, 280] on div at bounding box center [541, 354] width 223 height 168
click at [551, 249] on button "Done" at bounding box center [549, 255] width 19 height 12
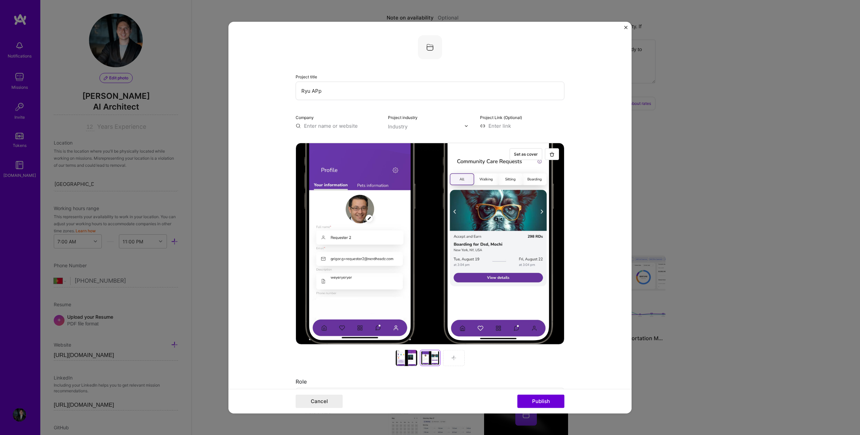
click at [452, 356] on img at bounding box center [453, 357] width 5 height 5
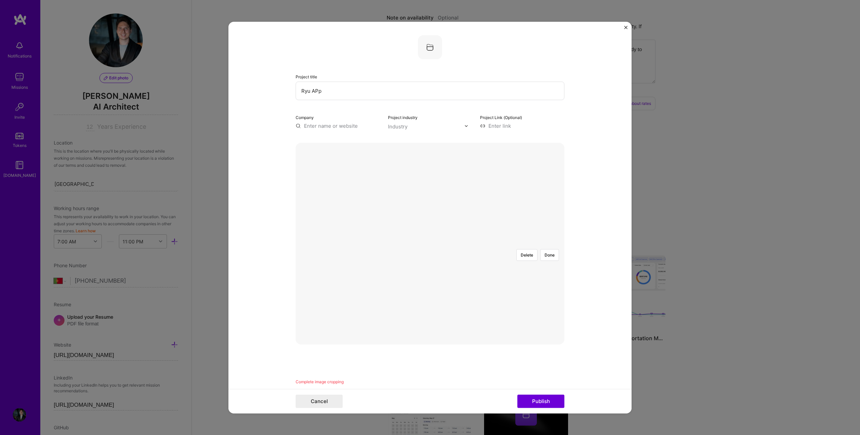
click at [434, 248] on div at bounding box center [552, 340] width 244 height 184
click at [534, 402] on button "Publish" at bounding box center [540, 400] width 47 height 13
click at [549, 255] on button "Done" at bounding box center [549, 261] width 19 height 12
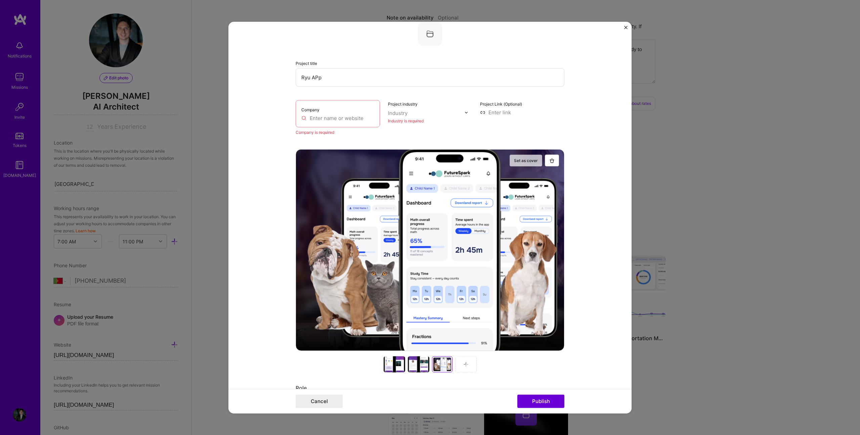
click at [528, 162] on button "Set as cover" at bounding box center [525, 160] width 33 height 12
click at [332, 115] on input "text" at bounding box center [337, 118] width 73 height 7
click at [322, 72] on input "Ryu APp" at bounding box center [430, 77] width 269 height 18
click at [334, 81] on input "Ryu APp" at bounding box center [430, 77] width 269 height 18
type input "Ryu App"
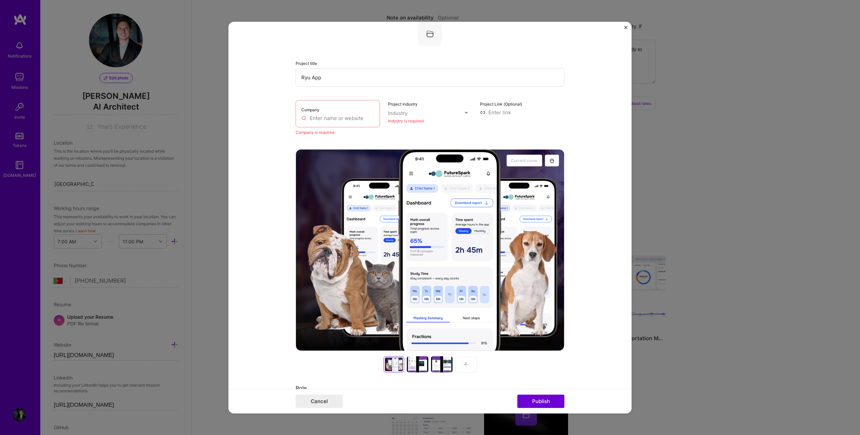
click at [334, 122] on div "Company" at bounding box center [338, 113] width 84 height 27
click at [335, 120] on input "text" at bounding box center [337, 118] width 73 height 7
paste input "[URL][DOMAIN_NAME]"
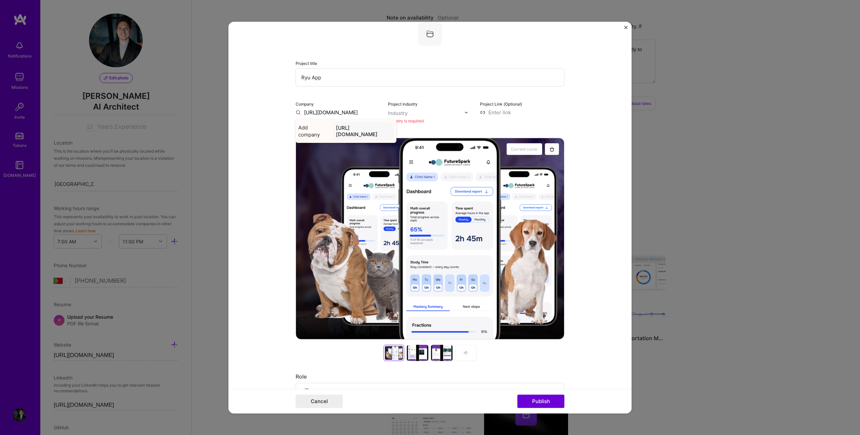
type input "[URL][DOMAIN_NAME]"
click at [308, 128] on span "Add company" at bounding box center [314, 131] width 32 height 14
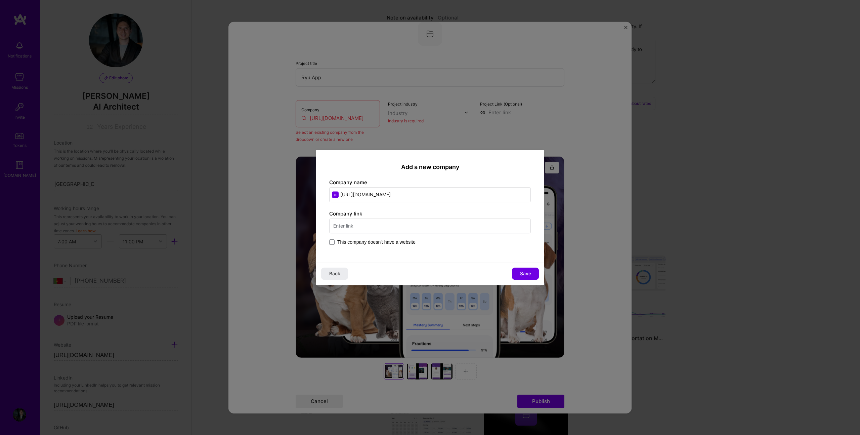
click at [362, 225] on input "text" at bounding box center [430, 225] width 202 height 15
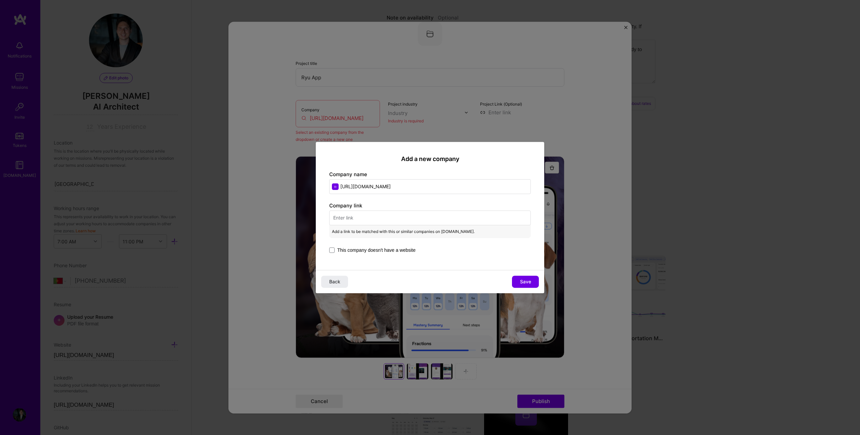
paste input "[URL][DOMAIN_NAME]"
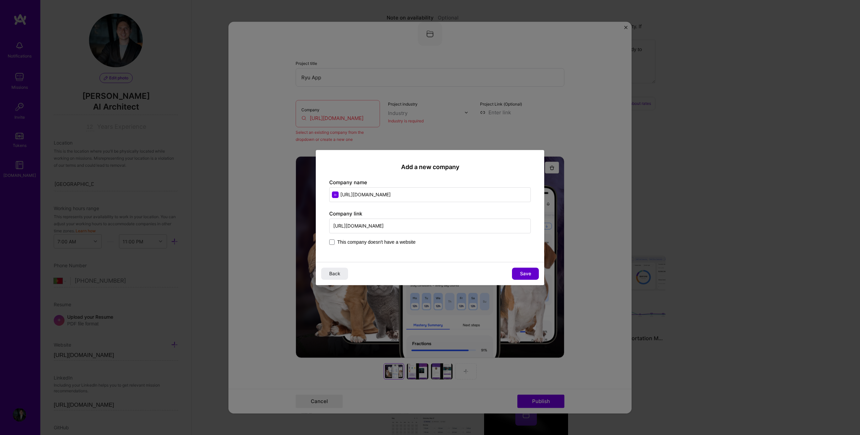
type input "[URL][DOMAIN_NAME]"
click at [531, 270] on button "Save" at bounding box center [525, 273] width 27 height 12
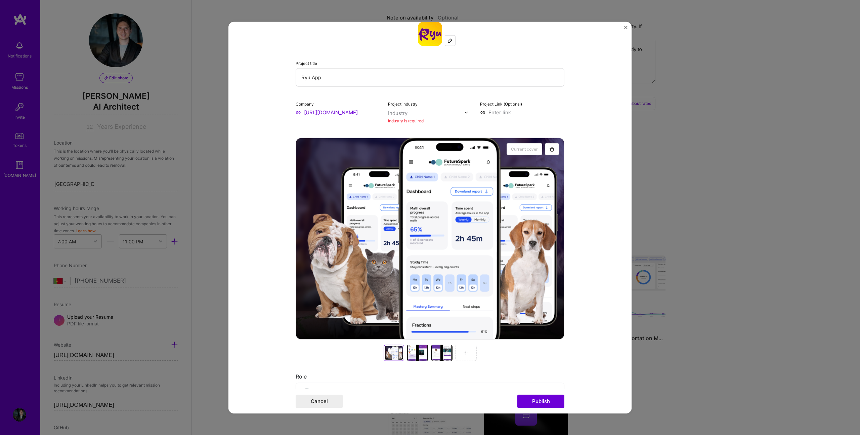
click at [404, 115] on div "Industry" at bounding box center [397, 112] width 19 height 7
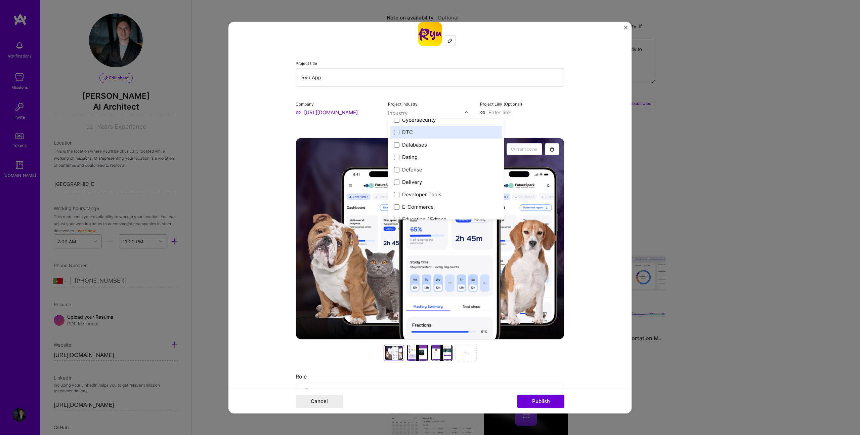
scroll to position [529, 0]
click at [394, 143] on span at bounding box center [396, 144] width 5 height 5
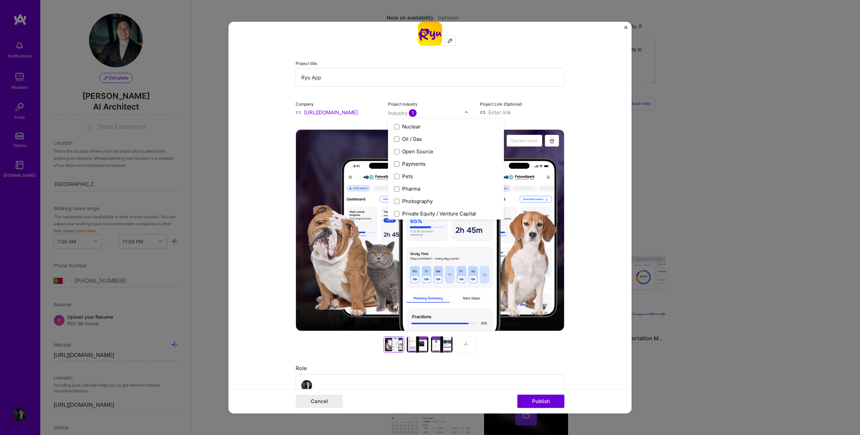
scroll to position [1153, 0]
click at [430, 154] on label "Pets" at bounding box center [446, 154] width 104 height 7
click at [594, 182] on form "Project title Ryu App Company [URL][DOMAIN_NAME] Project industry option Pets, …" at bounding box center [429, 217] width 403 height 391
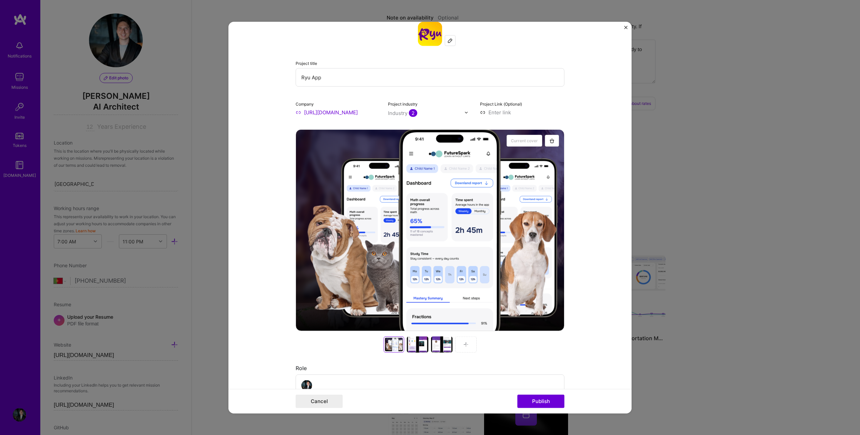
scroll to position [207, 0]
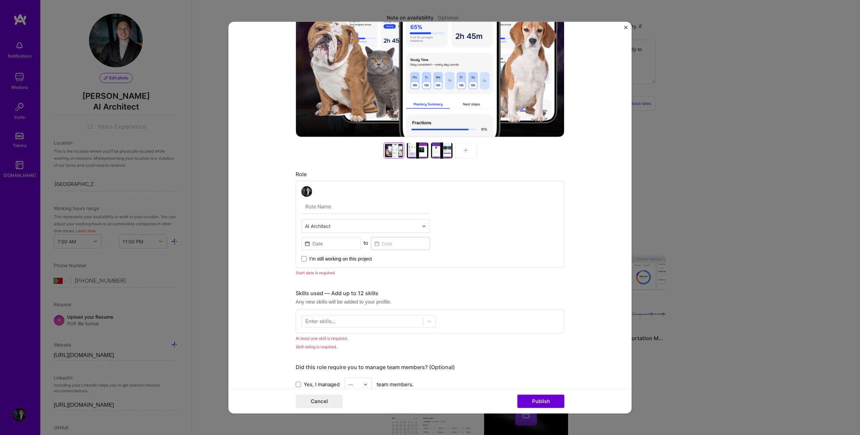
click at [351, 204] on input "text" at bounding box center [365, 206] width 129 height 14
type input "Full cycle project development"
click at [331, 241] on input at bounding box center [330, 243] width 59 height 13
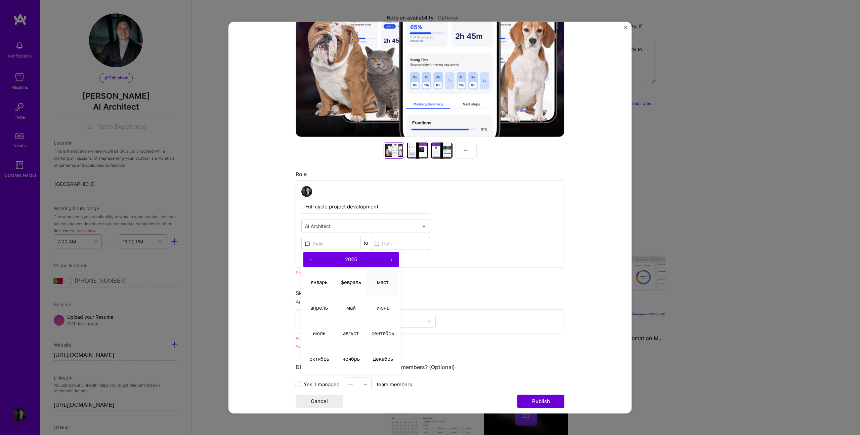
click at [372, 282] on button "март" at bounding box center [383, 282] width 32 height 26
type input "[DATE]"
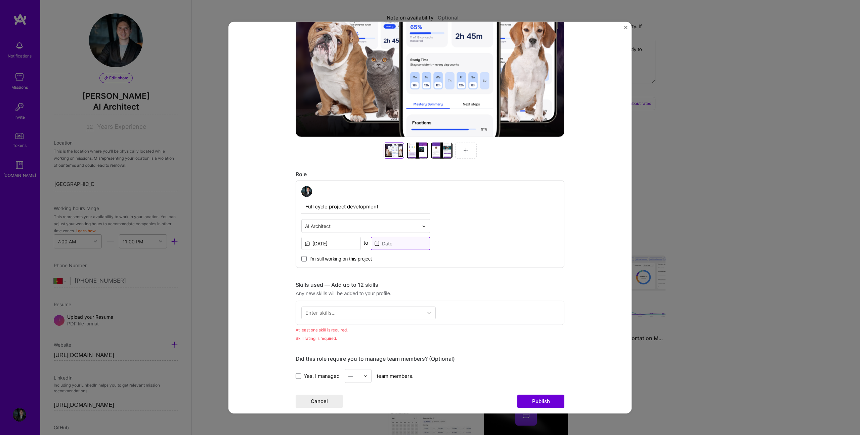
click at [388, 243] on input at bounding box center [400, 243] width 59 height 13
click at [445, 331] on abbr "сентябрь" at bounding box center [452, 332] width 23 height 6
type input "[DATE]"
click at [306, 258] on label "I’m still working on this project" at bounding box center [336, 258] width 71 height 7
click at [0, 0] on input "I’m still working on this project" at bounding box center [0, 0] width 0 height 0
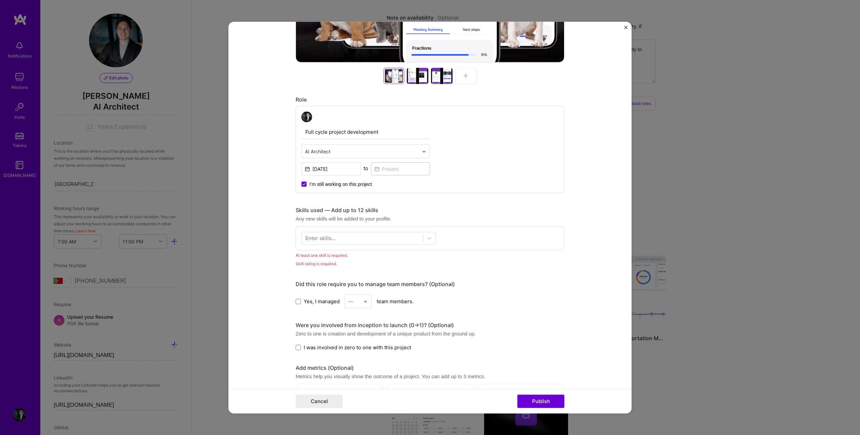
scroll to position [278, 0]
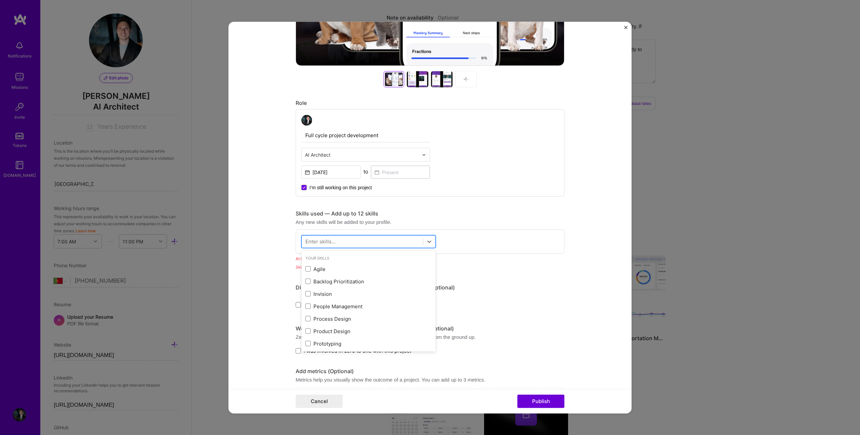
click at [335, 242] on div at bounding box center [362, 241] width 121 height 11
click at [307, 272] on div "Agile" at bounding box center [368, 268] width 126 height 7
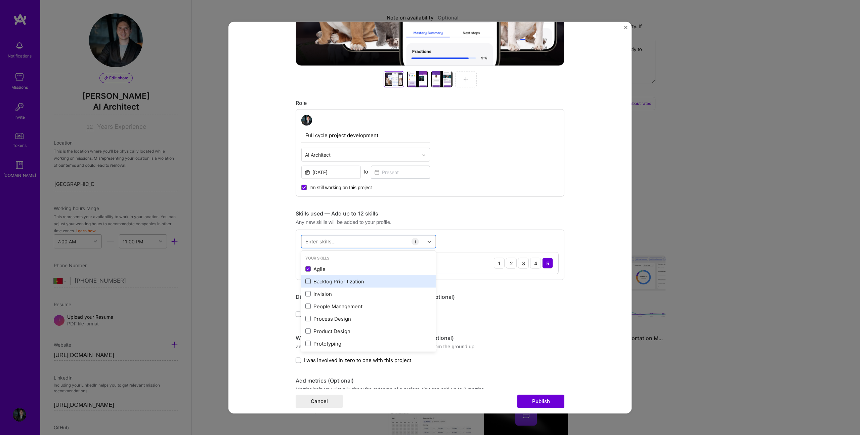
click at [306, 281] on span at bounding box center [307, 280] width 5 height 5
click at [0, 0] on input "checkbox" at bounding box center [0, 0] width 0 height 0
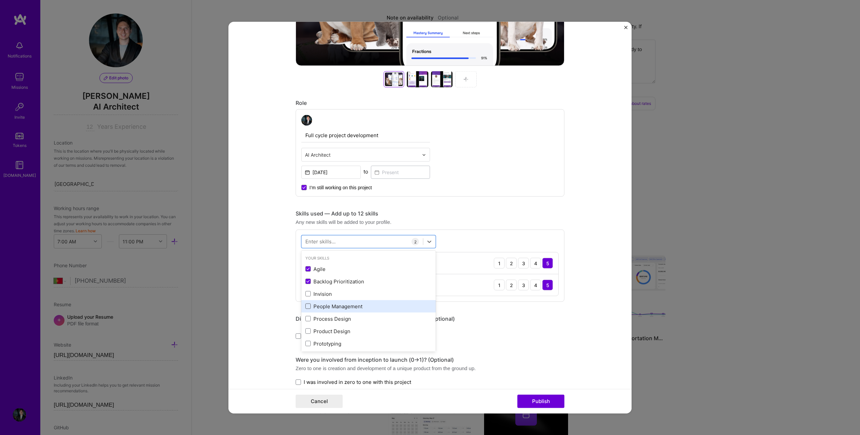
click at [305, 306] on span at bounding box center [307, 305] width 5 height 5
click at [0, 0] on input "checkbox" at bounding box center [0, 0] width 0 height 0
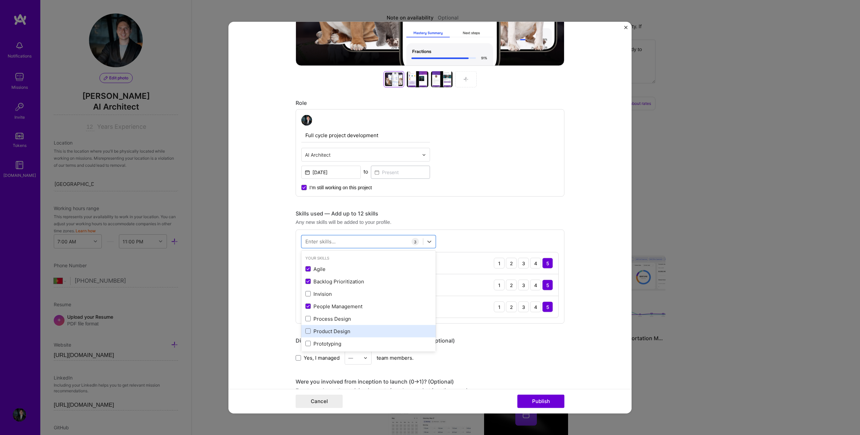
click at [303, 335] on div "Product Design" at bounding box center [368, 331] width 134 height 12
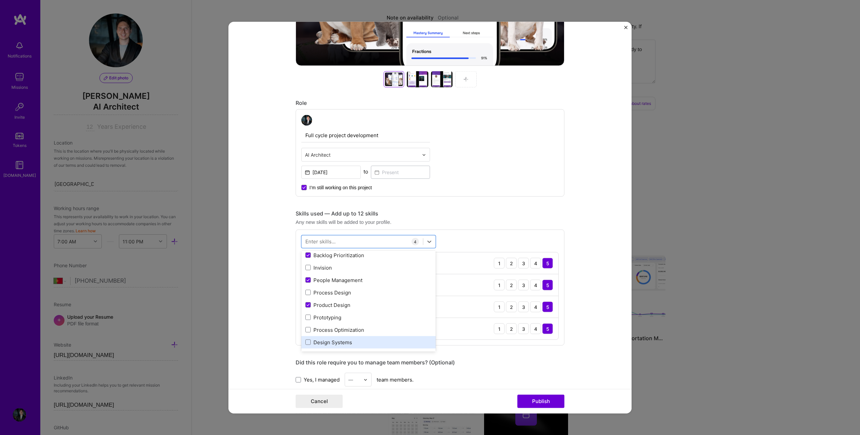
scroll to position [63, 0]
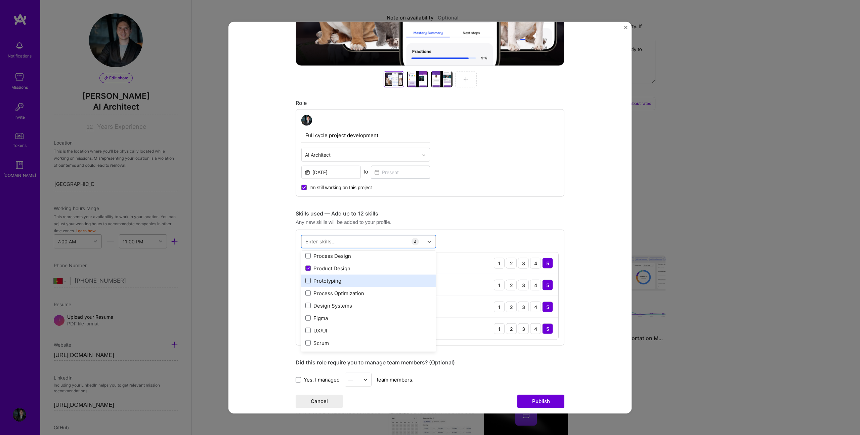
click at [305, 282] on span at bounding box center [307, 280] width 5 height 5
click at [0, 0] on input "checkbox" at bounding box center [0, 0] width 0 height 0
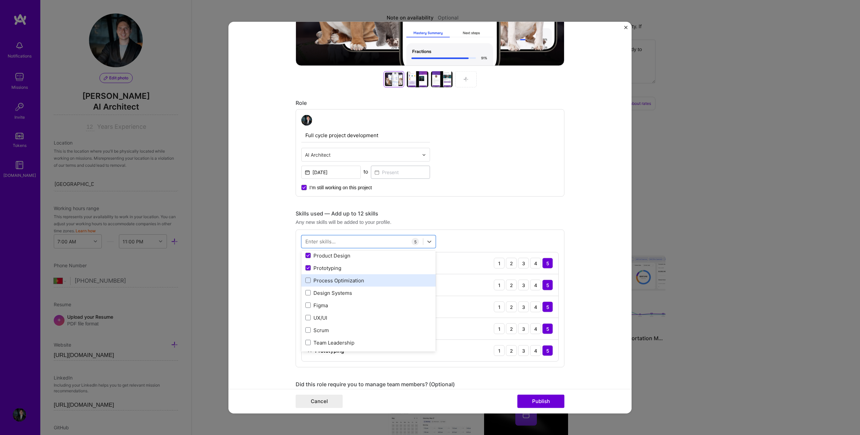
scroll to position [89, 0]
click at [306, 292] on span at bounding box center [307, 290] width 5 height 5
click at [0, 0] on input "checkbox" at bounding box center [0, 0] width 0 height 0
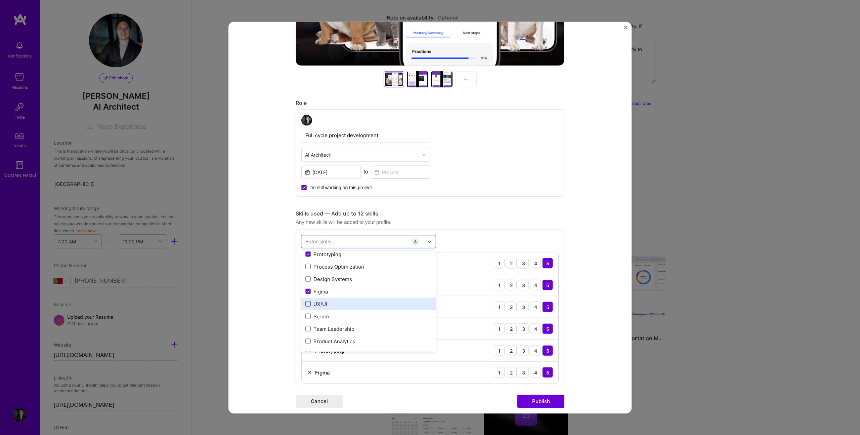
click at [305, 304] on span at bounding box center [307, 303] width 5 height 5
click at [0, 0] on input "checkbox" at bounding box center [0, 0] width 0 height 0
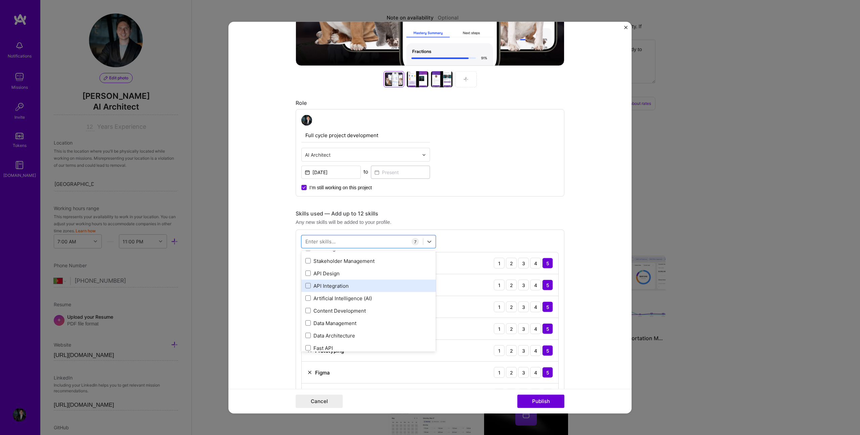
scroll to position [230, 0]
click at [305, 287] on span at bounding box center [307, 286] width 5 height 5
click at [0, 0] on input "checkbox" at bounding box center [0, 0] width 0 height 0
click at [305, 272] on span at bounding box center [307, 271] width 5 height 5
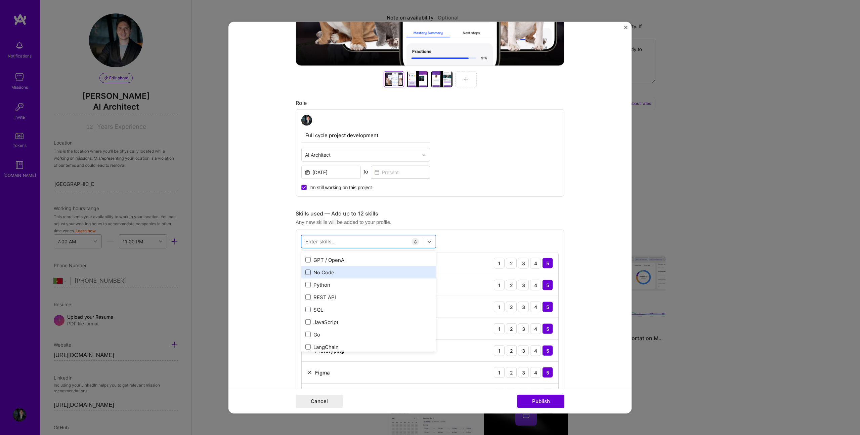
click at [0, 0] on input "checkbox" at bounding box center [0, 0] width 0 height 0
click at [460, 213] on div "Skills used — Add up to 12 skills" at bounding box center [430, 213] width 269 height 7
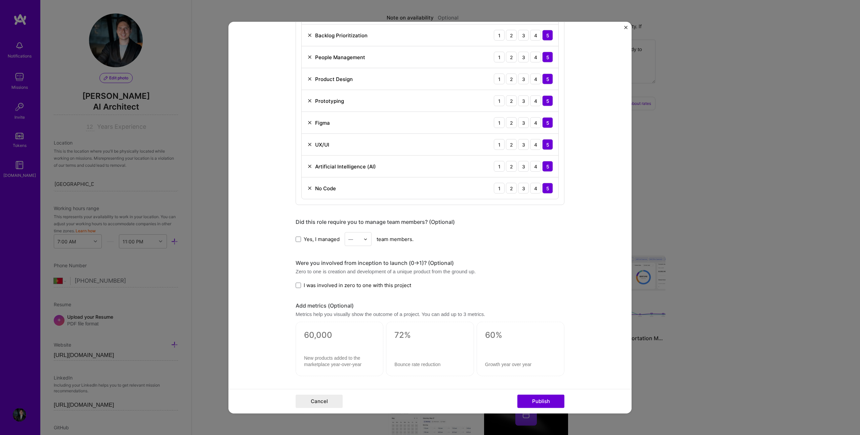
scroll to position [549, 0]
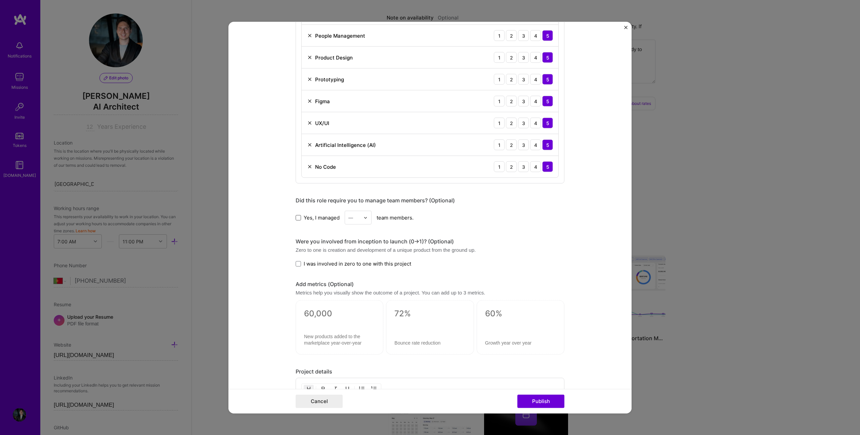
click at [296, 218] on span at bounding box center [298, 217] width 5 height 5
click at [0, 0] on input "Yes, I managed" at bounding box center [0, 0] width 0 height 0
click at [352, 219] on input "text" at bounding box center [354, 217] width 12 height 7
click at [354, 285] on div "5" at bounding box center [358, 285] width 23 height 12
click at [296, 263] on span at bounding box center [298, 263] width 5 height 5
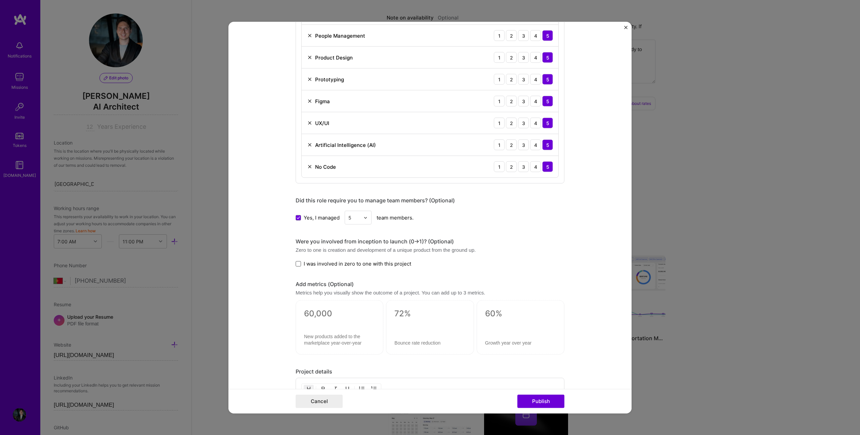
click at [0, 0] on input "I was involved in zero to one with this project" at bounding box center [0, 0] width 0 height 0
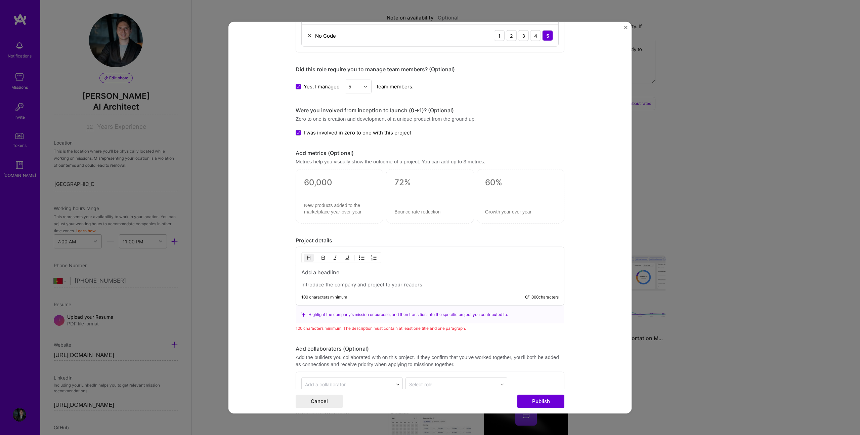
click at [296, 130] on label "I was involved in zero to one with this project" at bounding box center [354, 132] width 116 height 7
click at [0, 0] on input "I was involved in zero to one with this project" at bounding box center [0, 0] width 0 height 0
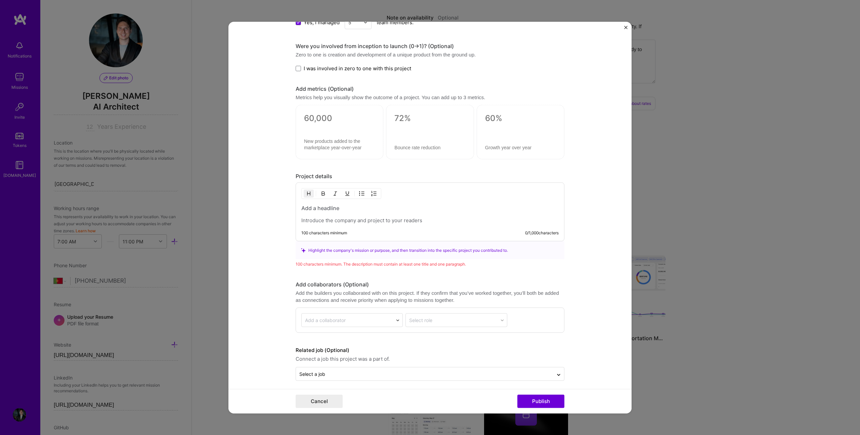
scroll to position [749, 0]
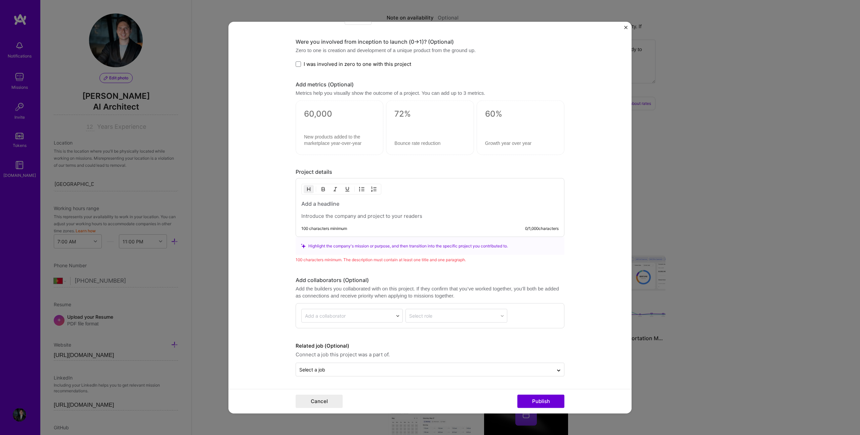
click at [330, 206] on h3 at bounding box center [429, 203] width 257 height 7
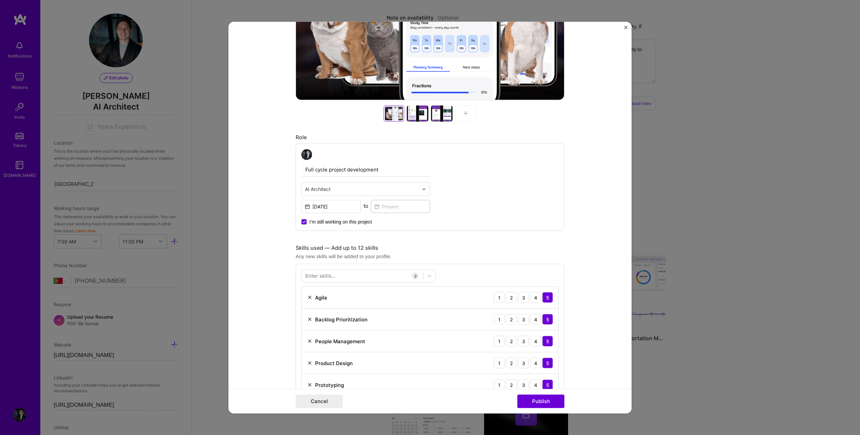
scroll to position [0, 0]
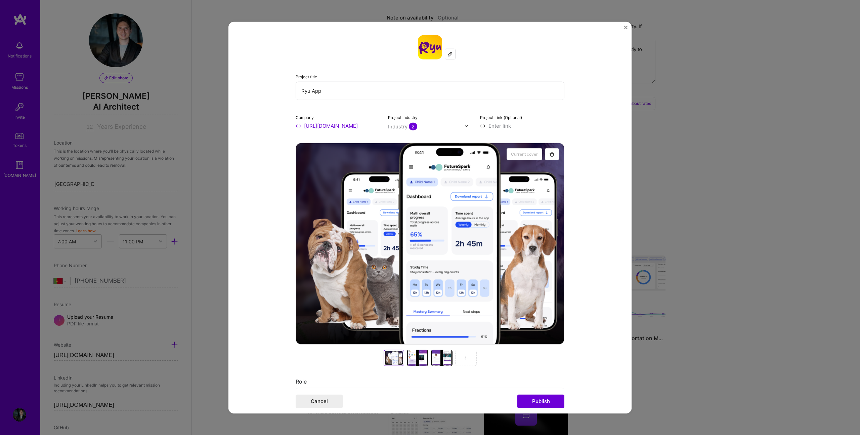
click at [325, 91] on input "Ryu App" at bounding box center [430, 91] width 269 height 18
click at [323, 90] on input "RyuApp - the caregiver - Pet" at bounding box center [430, 91] width 269 height 18
click at [384, 88] on input "RyuApp : the caregiver - Pet" at bounding box center [430, 91] width 269 height 18
drag, startPoint x: 424, startPoint y: 96, endPoint x: 296, endPoint y: 93, distance: 127.7
click at [296, 93] on input "RyuApp : the caregiver - Pet Matching Platfrom" at bounding box center [430, 91] width 269 height 18
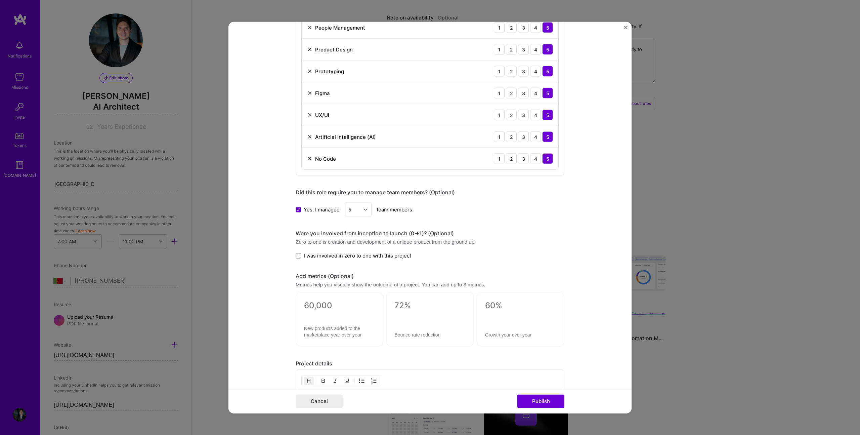
scroll to position [750, 0]
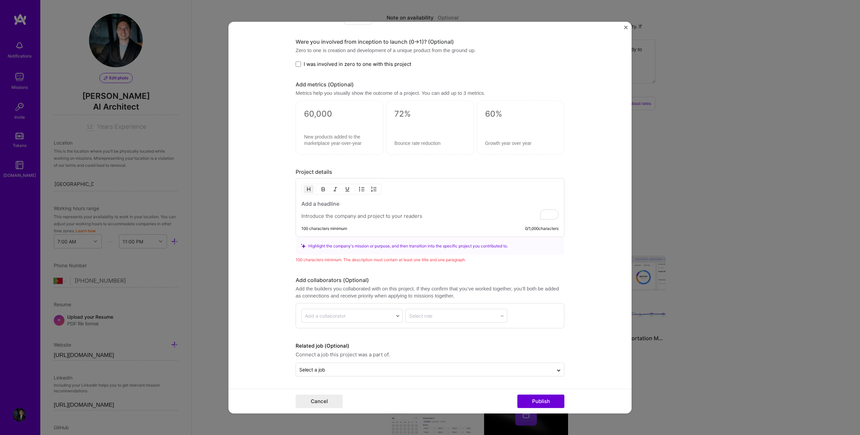
type input "RyuApp : the caregiver - Pet Matching Platfrom"
click at [301, 202] on h3 "To enrich screen reader interactions, please activate Accessibility in Grammarl…" at bounding box center [429, 203] width 257 height 7
click at [389, 229] on div "100 characters minimum 46 / 1,000 characters" at bounding box center [429, 228] width 257 height 5
click at [362, 222] on div "RyuApp : the caregiver - Pet Matching Platfrom 100 characters minimum 46 / 1,00…" at bounding box center [430, 207] width 269 height 59
click at [362, 216] on p "To enrich screen reader interactions, please activate Accessibility in Grammarl…" at bounding box center [429, 216] width 257 height 7
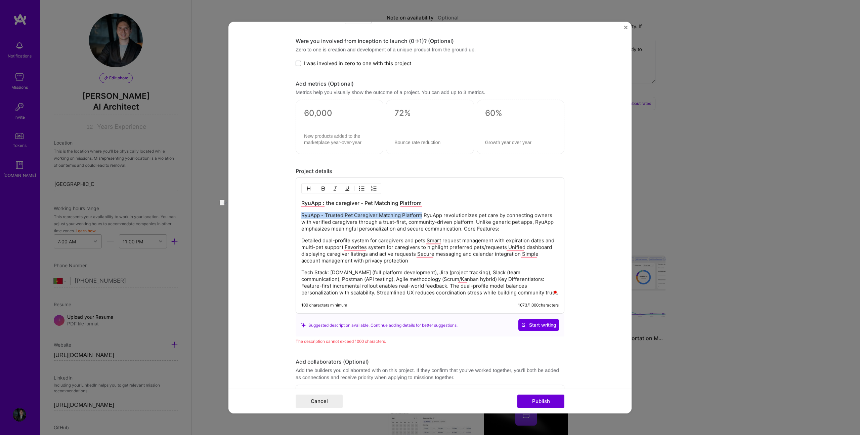
drag, startPoint x: 411, startPoint y: 216, endPoint x: 294, endPoint y: 215, distance: 117.6
click at [294, 215] on div "Project title RyuApp : the caregiver - Pet Matching Platfrom Company [URL][DOMA…" at bounding box center [429, 217] width 403 height 391
drag, startPoint x: 413, startPoint y: 204, endPoint x: 296, endPoint y: 205, distance: 117.2
click at [295, 205] on div "Project title RyuApp : the caregiver - Pet Matching Platfrom Company [URL][DOMA…" at bounding box center [429, 217] width 403 height 391
click at [335, 219] on p "RyuApp revolutionizes pet care by connecting owners with verified caregivers th…" at bounding box center [429, 222] width 257 height 20
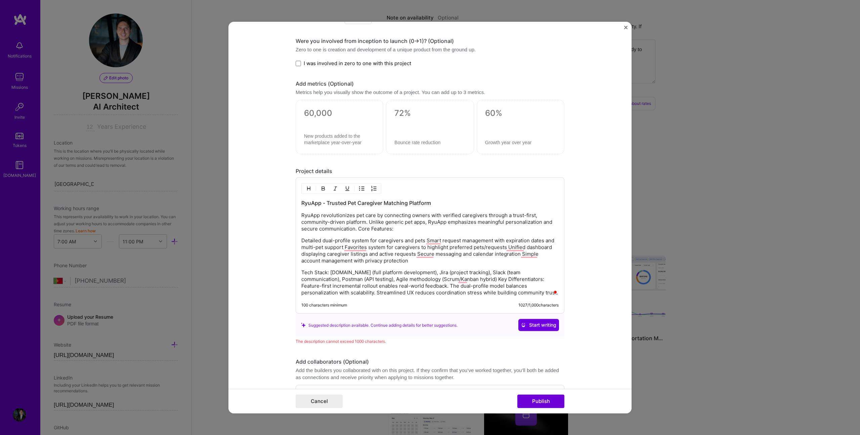
scroll to position [822, 0]
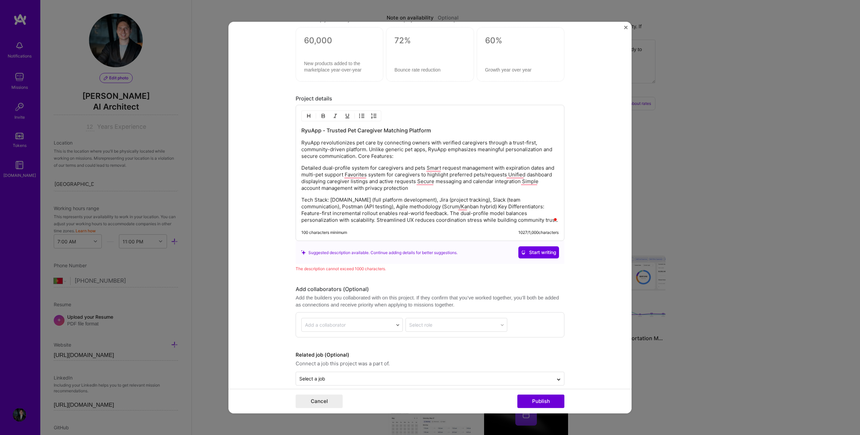
click at [502, 175] on p "Detailed dual-profile system for caregivers and pets Smart request management w…" at bounding box center [429, 178] width 257 height 27
click at [422, 168] on p "Detailed dual-profile system for caregivers and pets Smart request management w…" at bounding box center [429, 178] width 257 height 27
click at [340, 176] on p "Detailed dual-profile system for caregivers and pets. Smart request management …" at bounding box center [429, 178] width 257 height 27
click at [413, 182] on p "Detailed dual-profile system for caregivers and pets. Smart request management …" at bounding box center [429, 178] width 257 height 27
click at [517, 183] on p "Detailed dual-profile system for caregivers and pets. Smart request management …" at bounding box center [429, 178] width 257 height 27
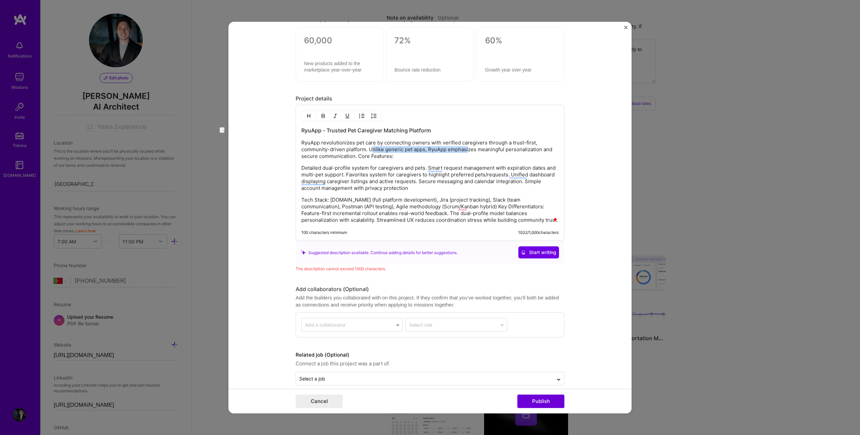
drag, startPoint x: 366, startPoint y: 149, endPoint x: 463, endPoint y: 149, distance: 97.7
click at [463, 149] on p "RyuApp revolutionizes pet care by connecting owners with verified caregivers th…" at bounding box center [429, 149] width 257 height 20
drag, startPoint x: 397, startPoint y: 159, endPoint x: 355, endPoint y: 157, distance: 42.7
click at [355, 157] on p "RyuApp revolutionizes pet care by connecting owners with verified caregivers th…" at bounding box center [429, 149] width 257 height 20
drag, startPoint x: 543, startPoint y: 200, endPoint x: 417, endPoint y: 200, distance: 125.9
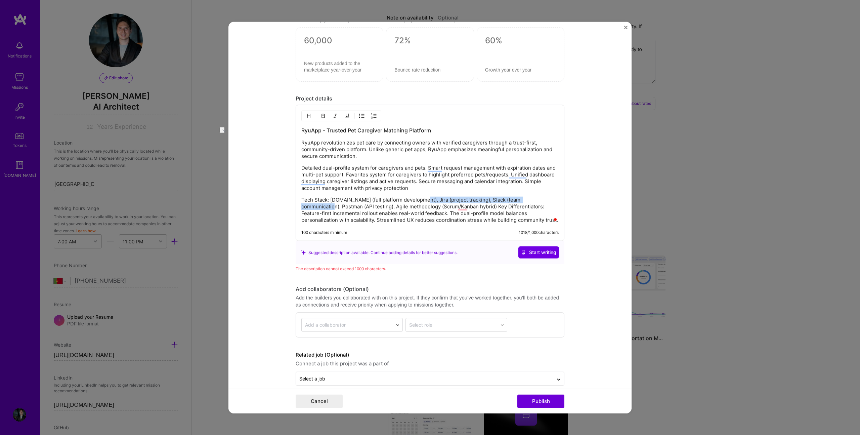
click at [417, 200] on p "Tech Stack: [DOMAIN_NAME] (full platform development), Jira (project tracking),…" at bounding box center [429, 209] width 257 height 27
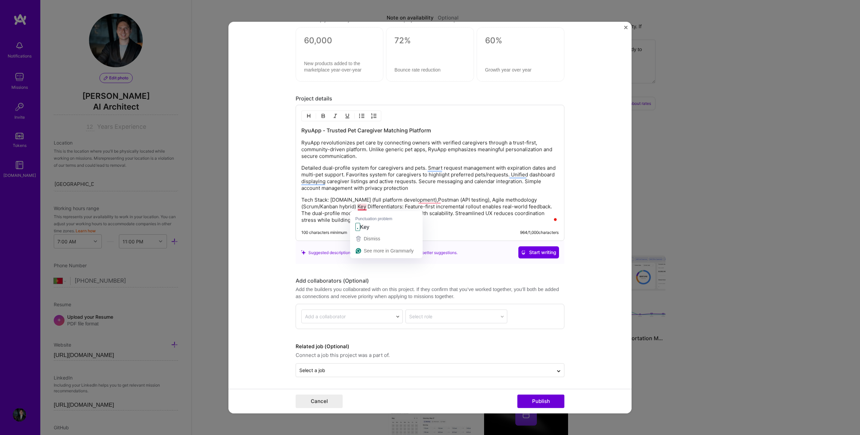
click at [356, 205] on p "Tech Stack: [DOMAIN_NAME] (full platform development),Postman (API testing), Ag…" at bounding box center [429, 209] width 257 height 27
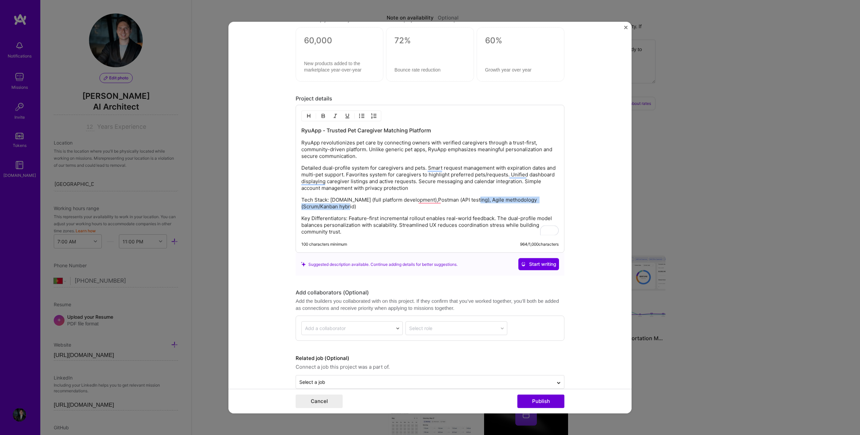
drag, startPoint x: 470, startPoint y: 201, endPoint x: 476, endPoint y: 207, distance: 8.5
click at [476, 207] on p "Tech Stack: [DOMAIN_NAME] (full platform development),Postman (API testing), Ag…" at bounding box center [429, 202] width 257 height 13
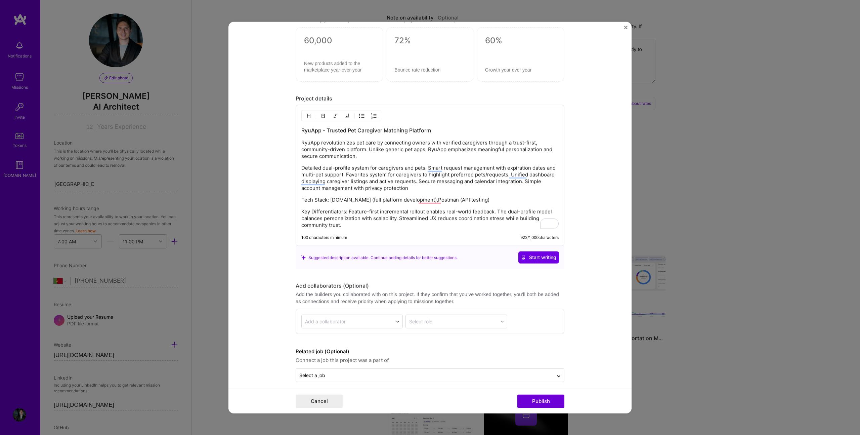
scroll to position [829, 0]
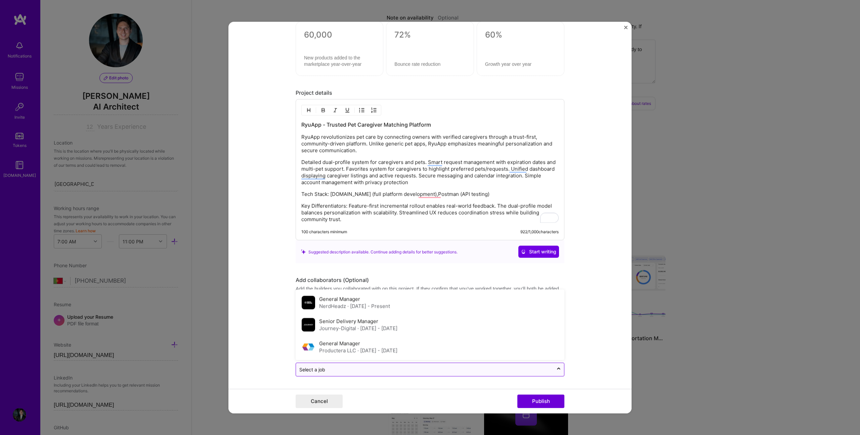
click at [409, 363] on div "Select a job" at bounding box center [424, 369] width 257 height 13
click at [370, 292] on div "General Manager NerdHeadz · [DATE] - Present" at bounding box center [430, 302] width 265 height 22
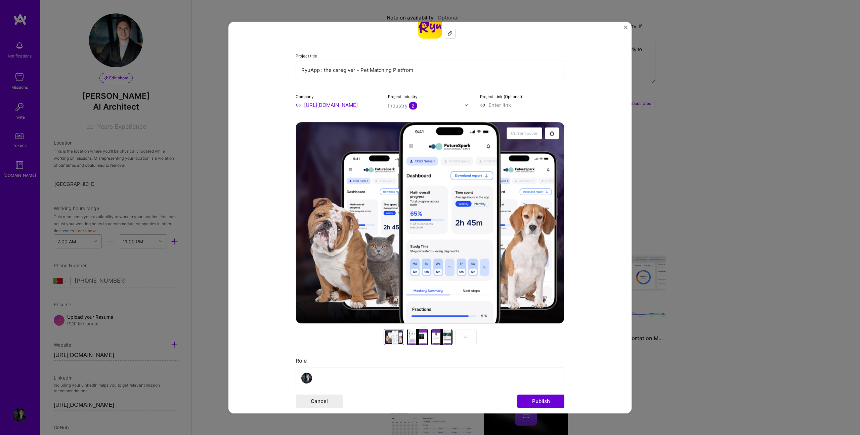
scroll to position [24, 0]
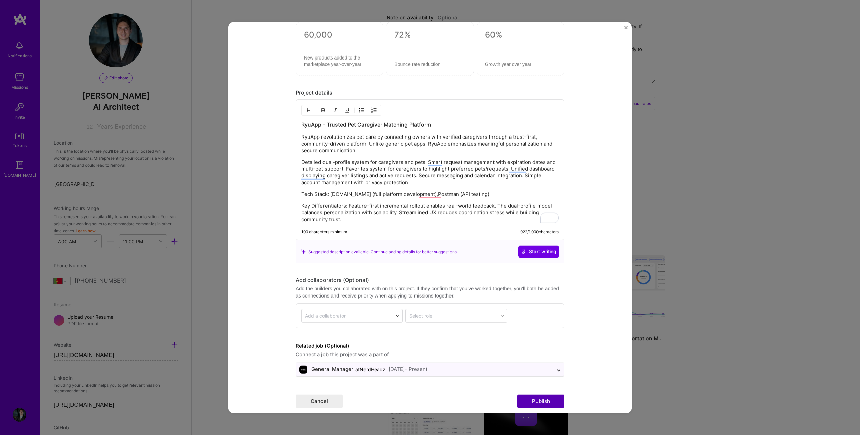
click at [545, 397] on button "Publish" at bounding box center [540, 400] width 47 height 13
